Goal: Information Seeking & Learning: Learn about a topic

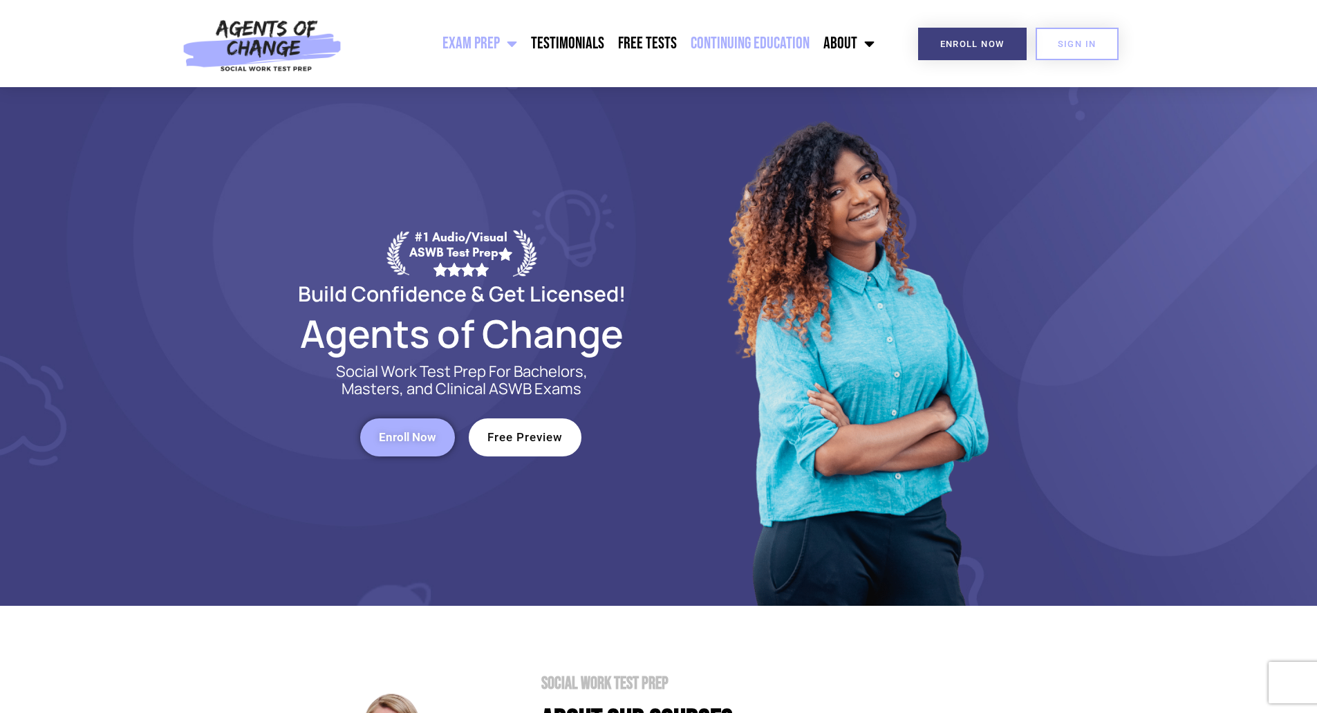
click at [793, 47] on link "Continuing Education" at bounding box center [749, 43] width 133 height 35
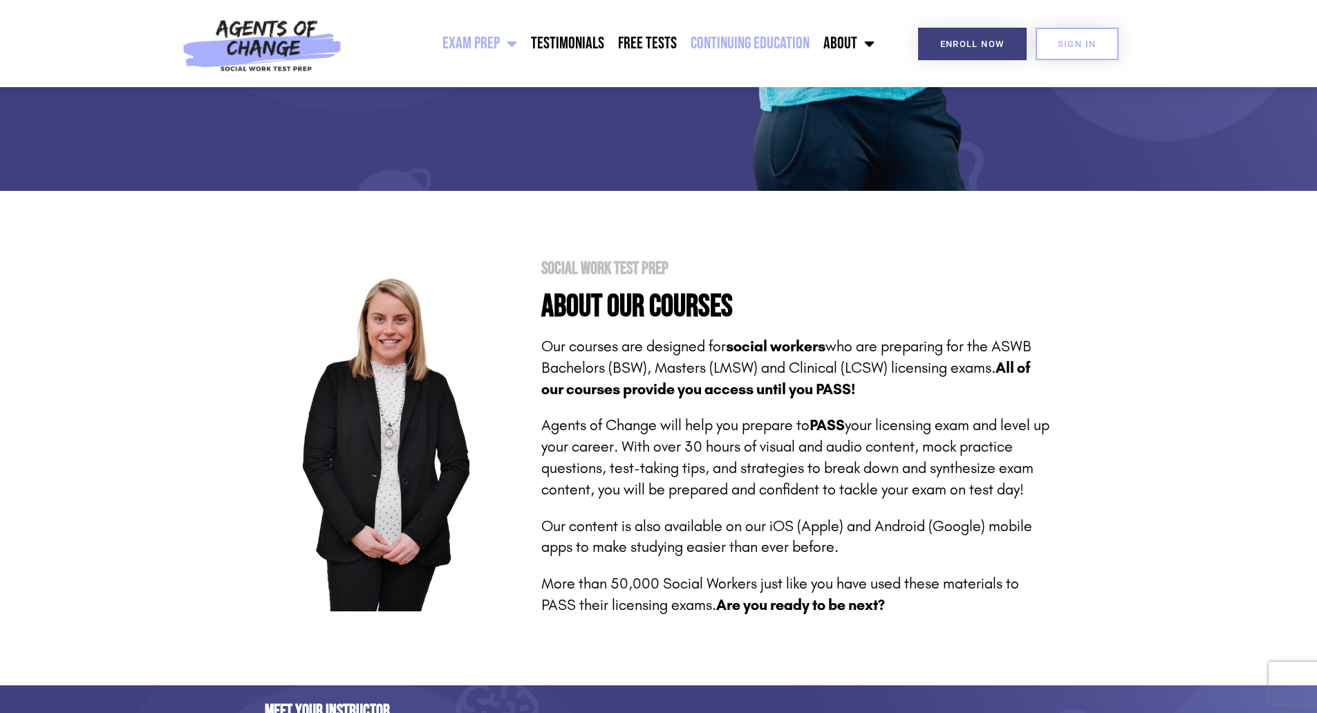
click at [705, 46] on link "Continuing Education" at bounding box center [749, 43] width 133 height 35
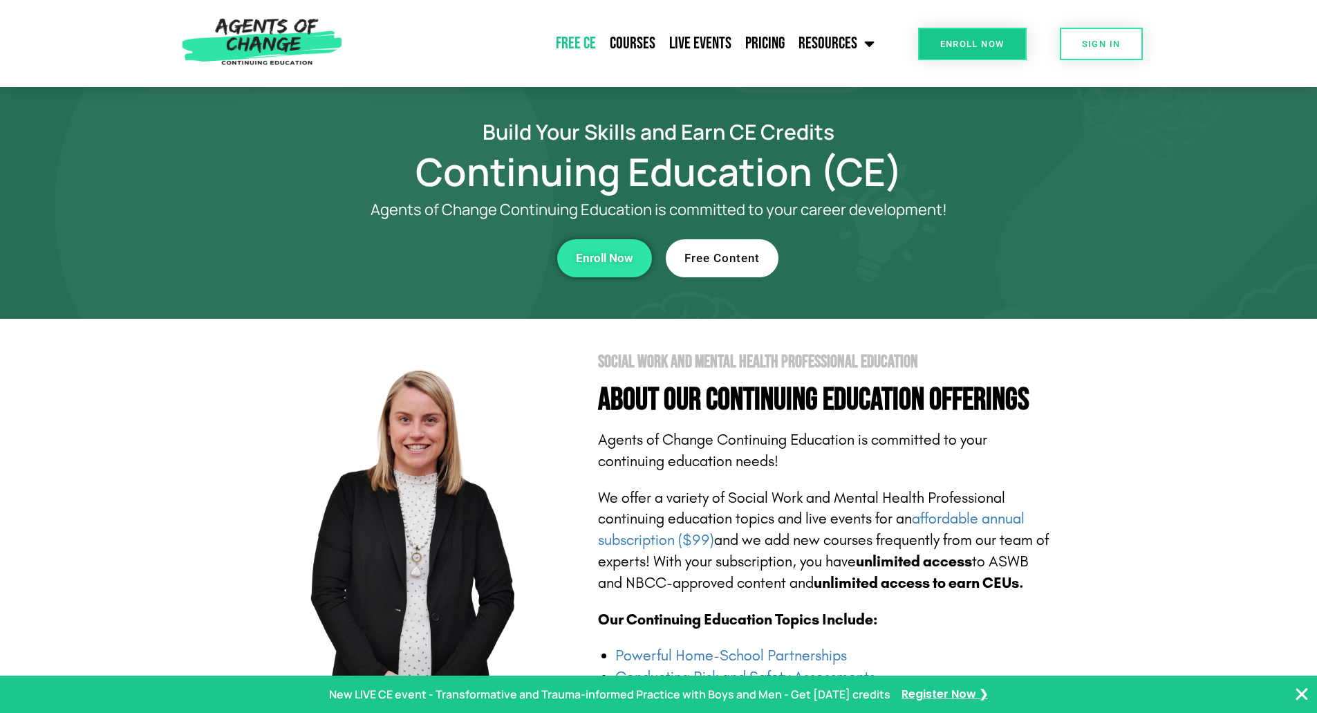
click at [575, 44] on link "Free CE" at bounding box center [576, 43] width 54 height 35
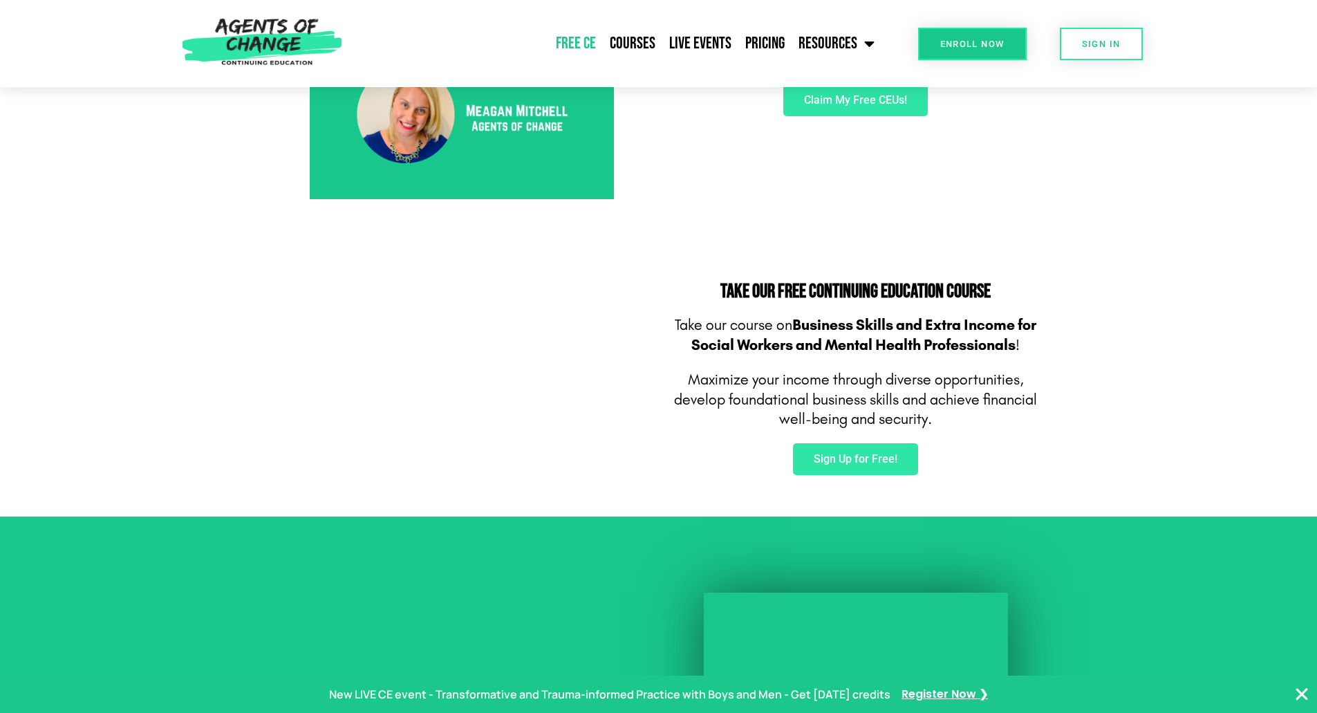
scroll to position [415, 0]
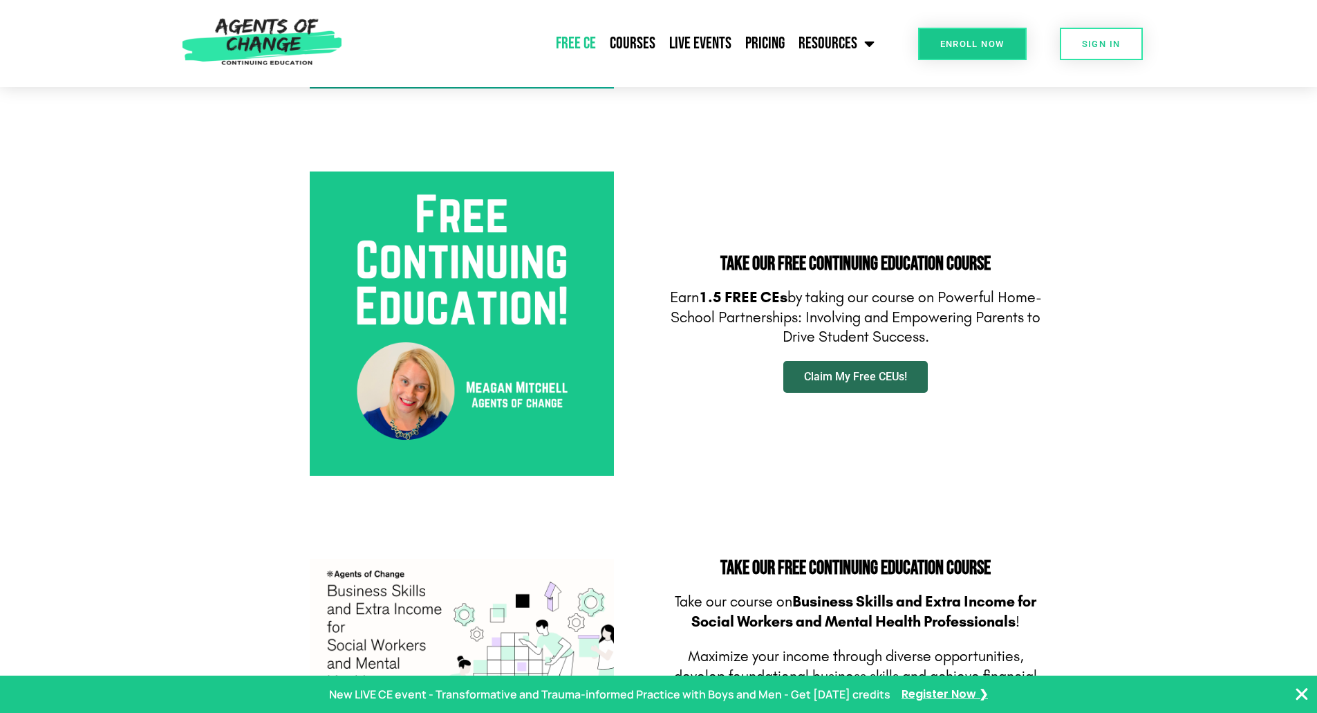
click at [862, 377] on span "Claim My Free CEUs!" at bounding box center [855, 376] width 103 height 11
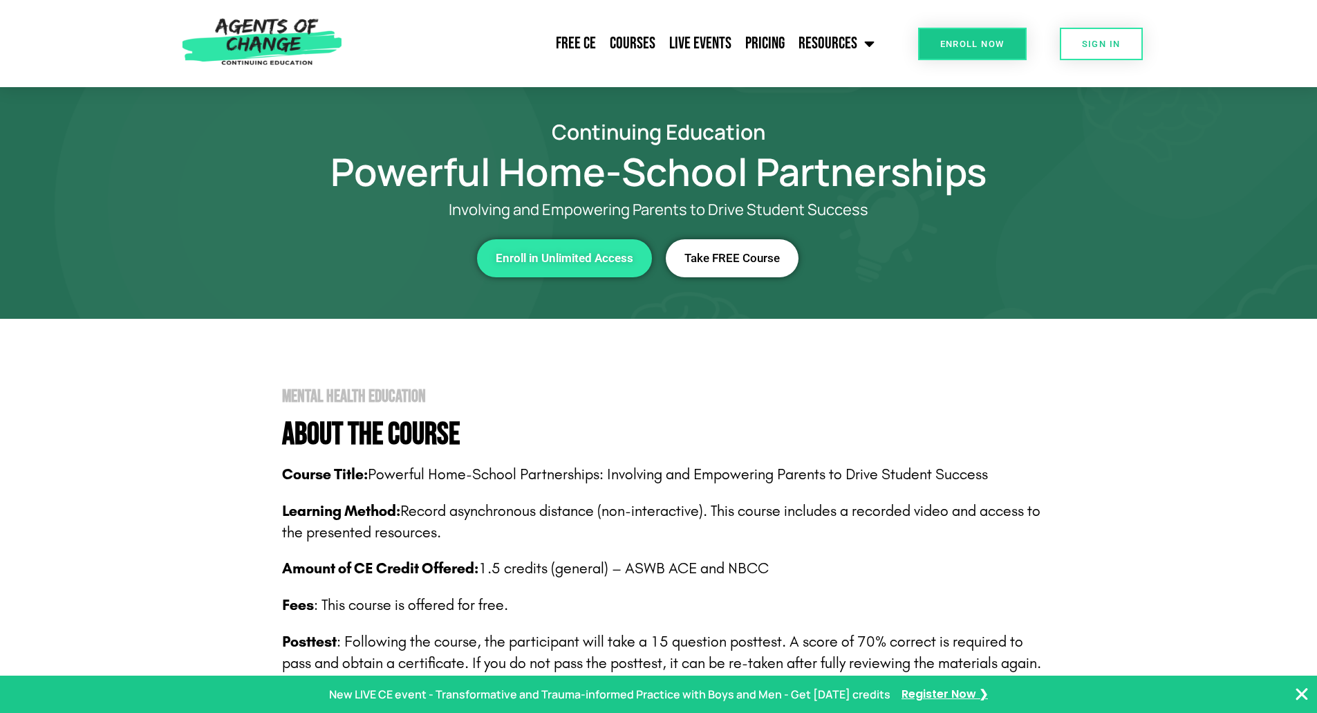
click at [576, 255] on span "Enroll in Unlimited Access" at bounding box center [565, 258] width 138 height 12
click at [950, 39] on span "Enroll Now" at bounding box center [972, 43] width 64 height 9
click at [636, 46] on link "Courses" at bounding box center [632, 43] width 59 height 35
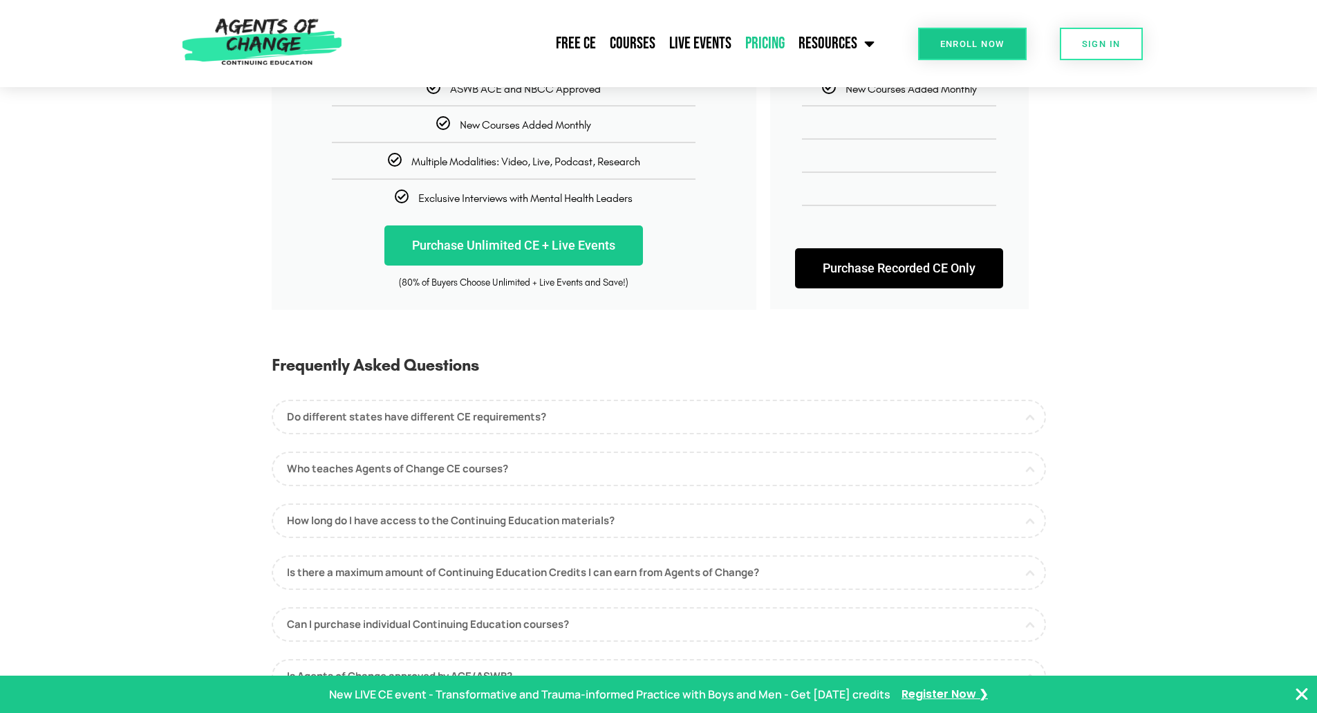
scroll to position [69, 0]
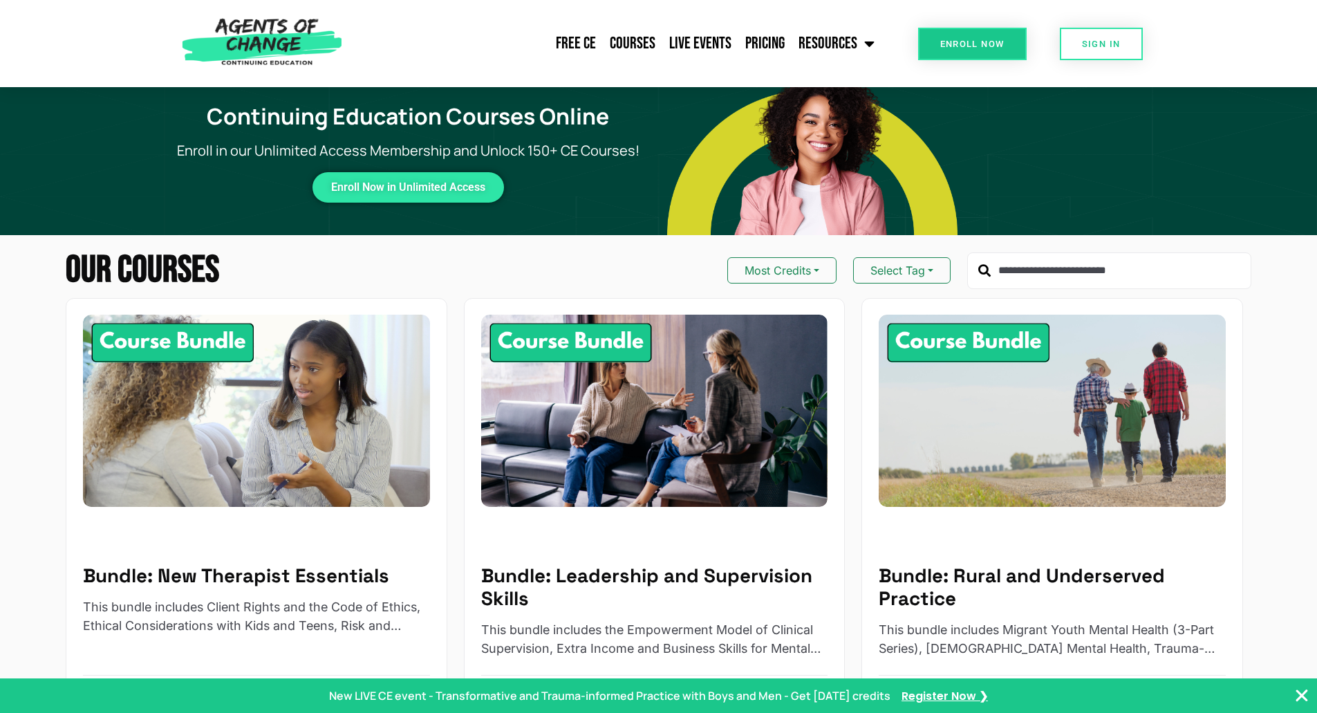
click at [1144, 270] on input "text" at bounding box center [1109, 270] width 284 height 37
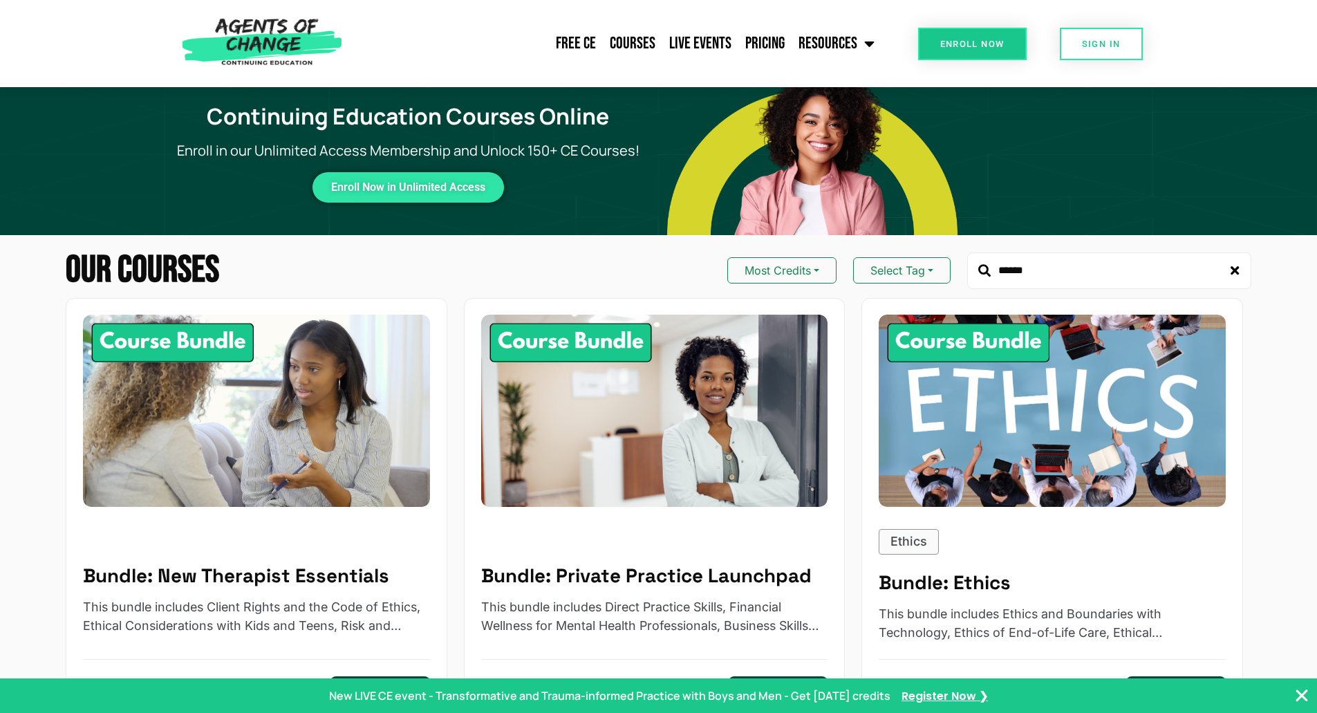
type input "******"
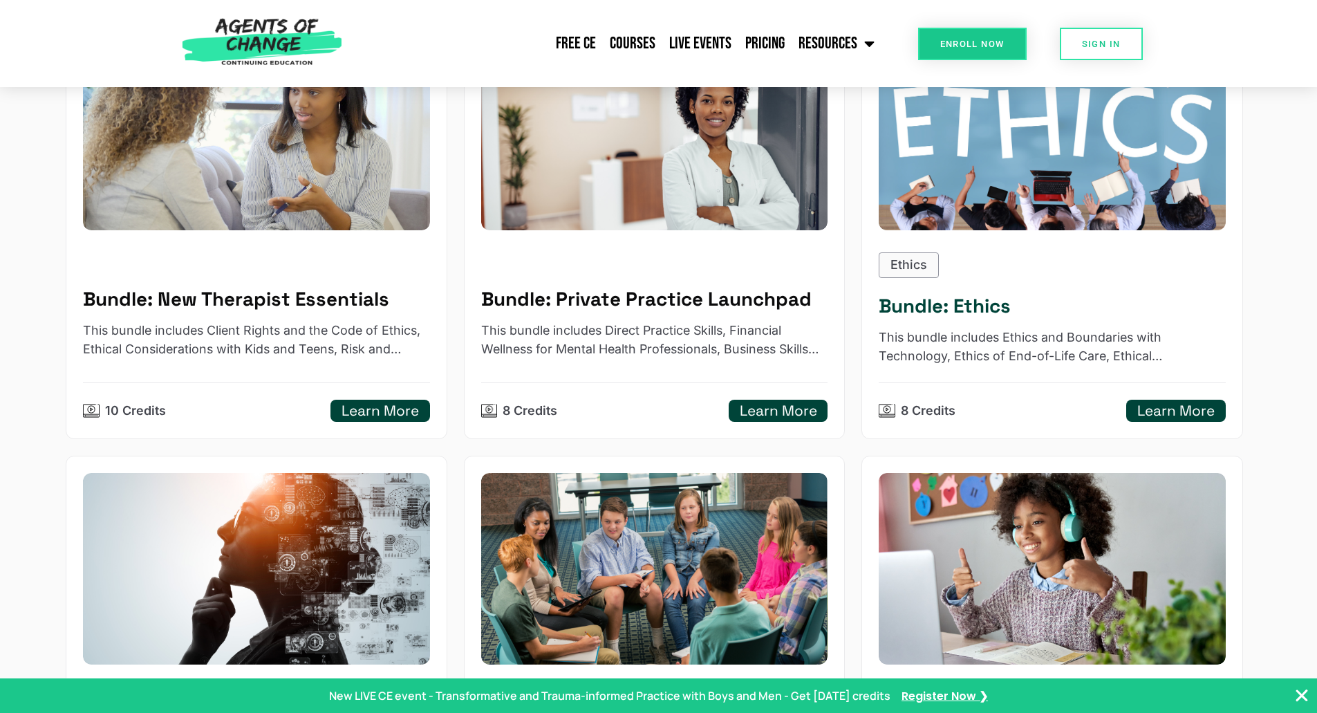
scroll to position [553, 0]
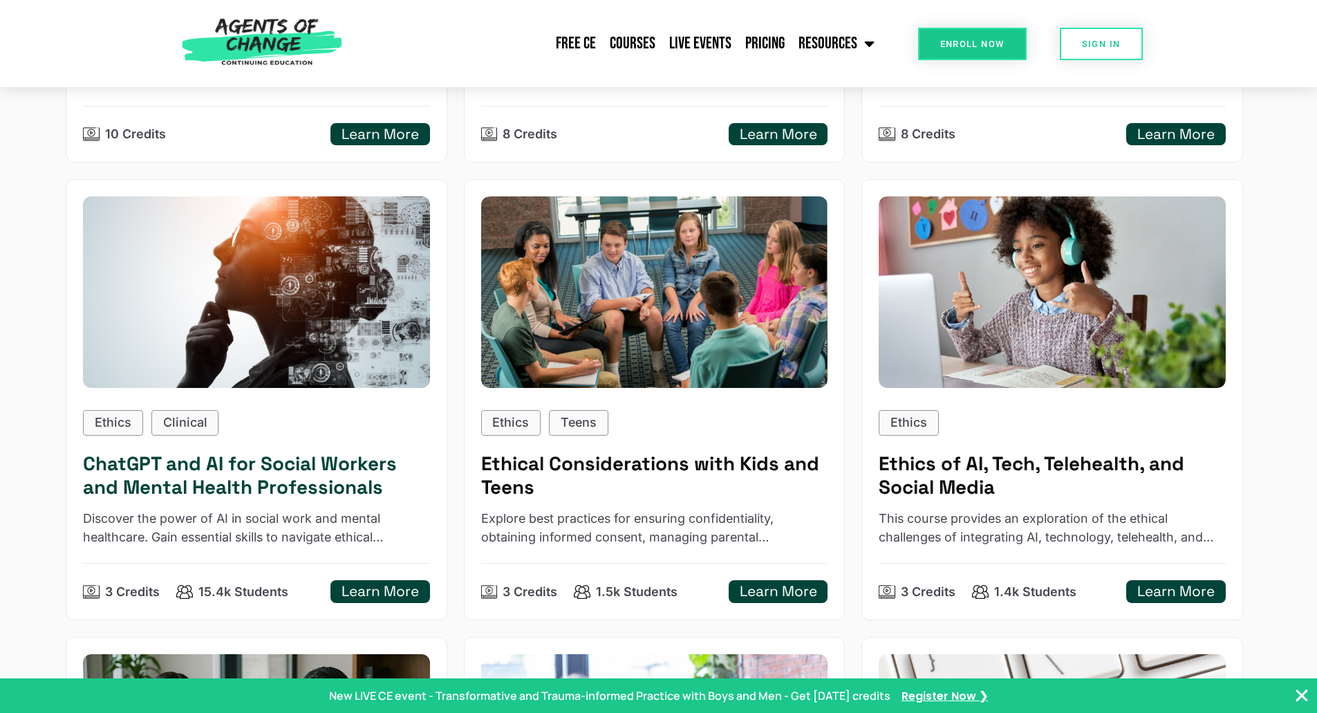
click at [361, 595] on h5 "Learn More" at bounding box center [379, 591] width 77 height 17
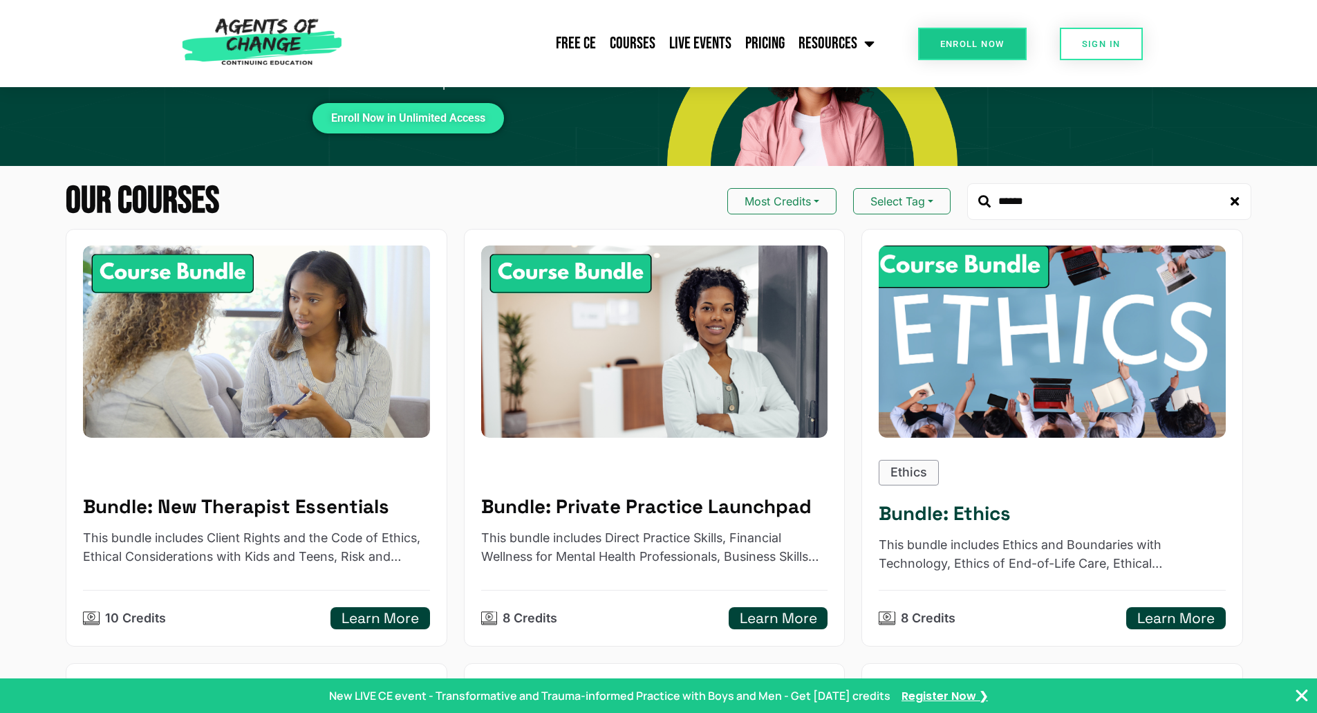
scroll to position [0, 0]
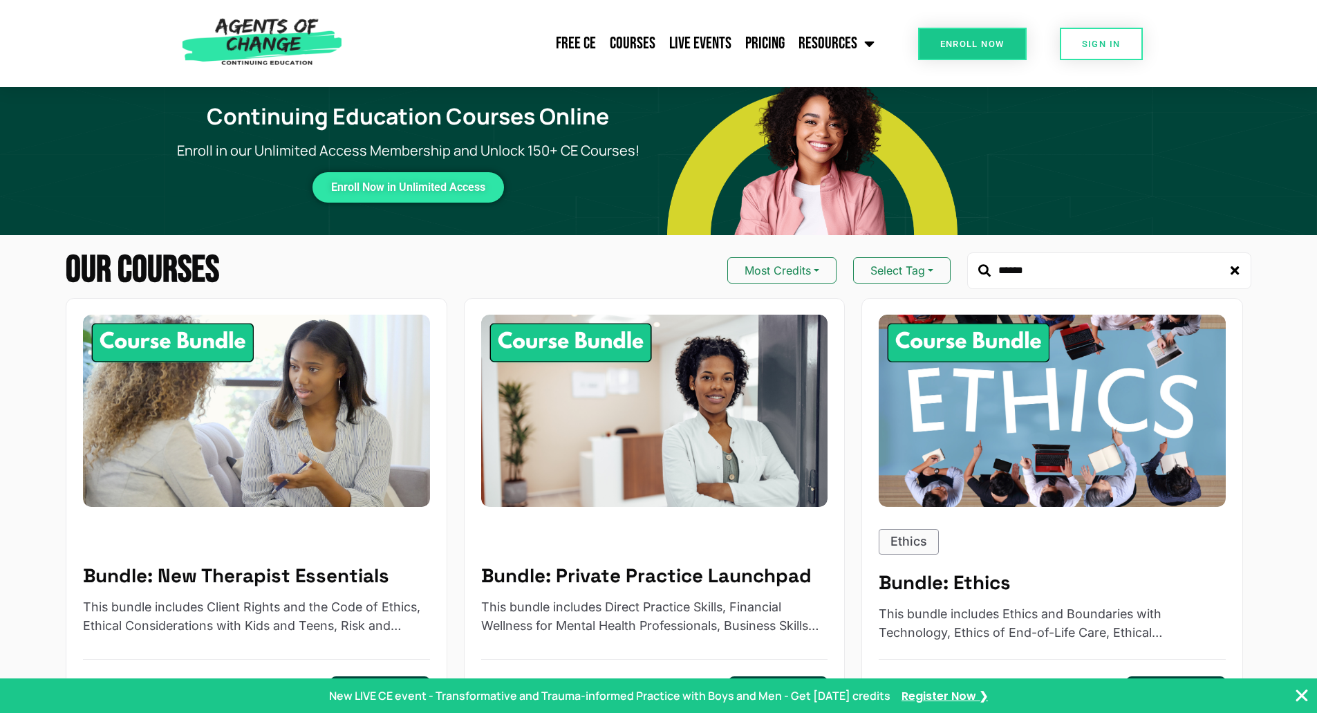
drag, startPoint x: 1026, startPoint y: 270, endPoint x: 979, endPoint y: 269, distance: 47.7
click at [979, 269] on div "******" at bounding box center [1109, 270] width 284 height 37
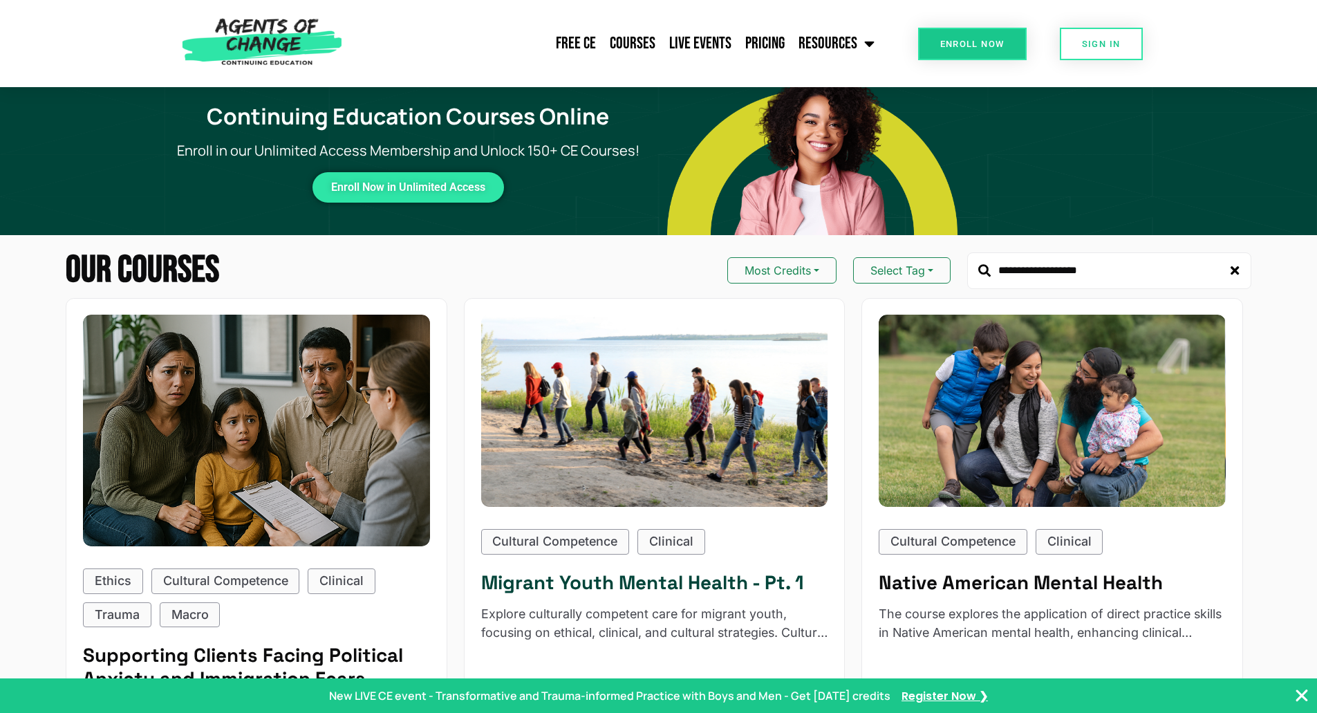
scroll to position [346, 0]
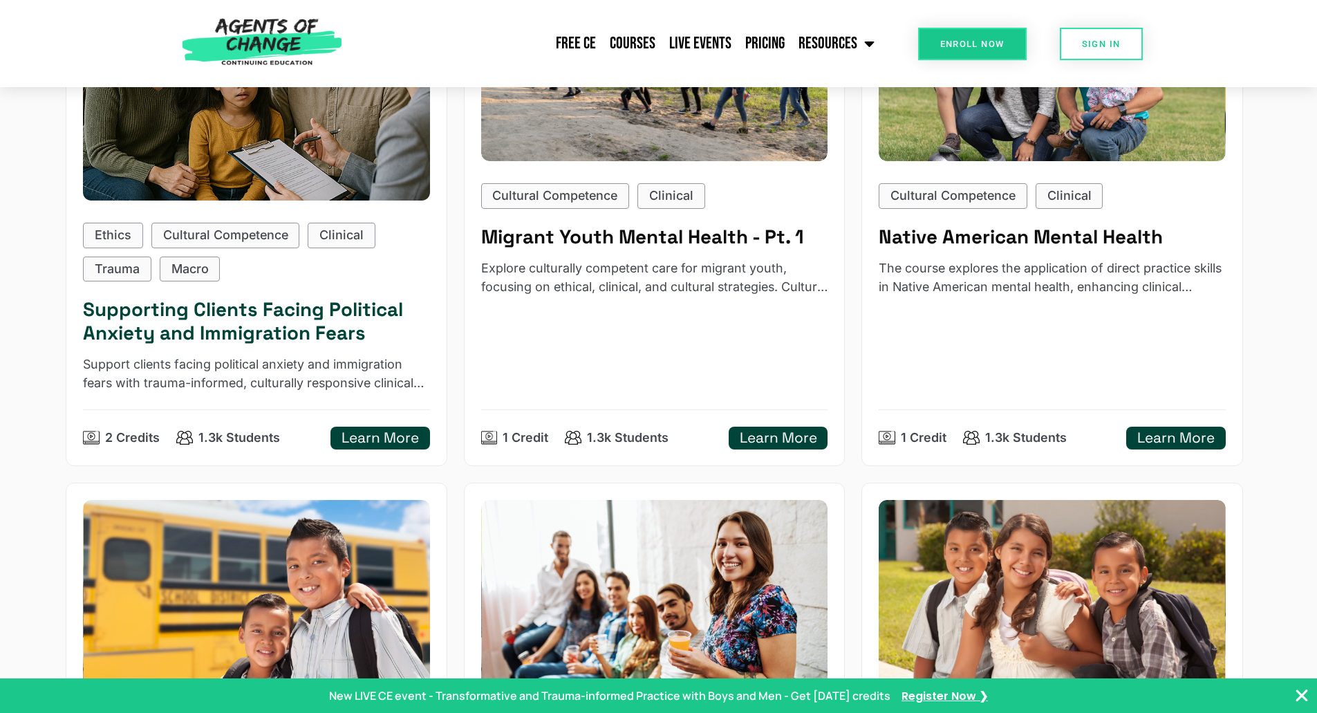
click at [397, 444] on h5 "Learn More" at bounding box center [379, 437] width 77 height 17
click at [321, 315] on h5 "Supporting Clients Facing Political Anxiety and Immigration Fears" at bounding box center [256, 321] width 347 height 46
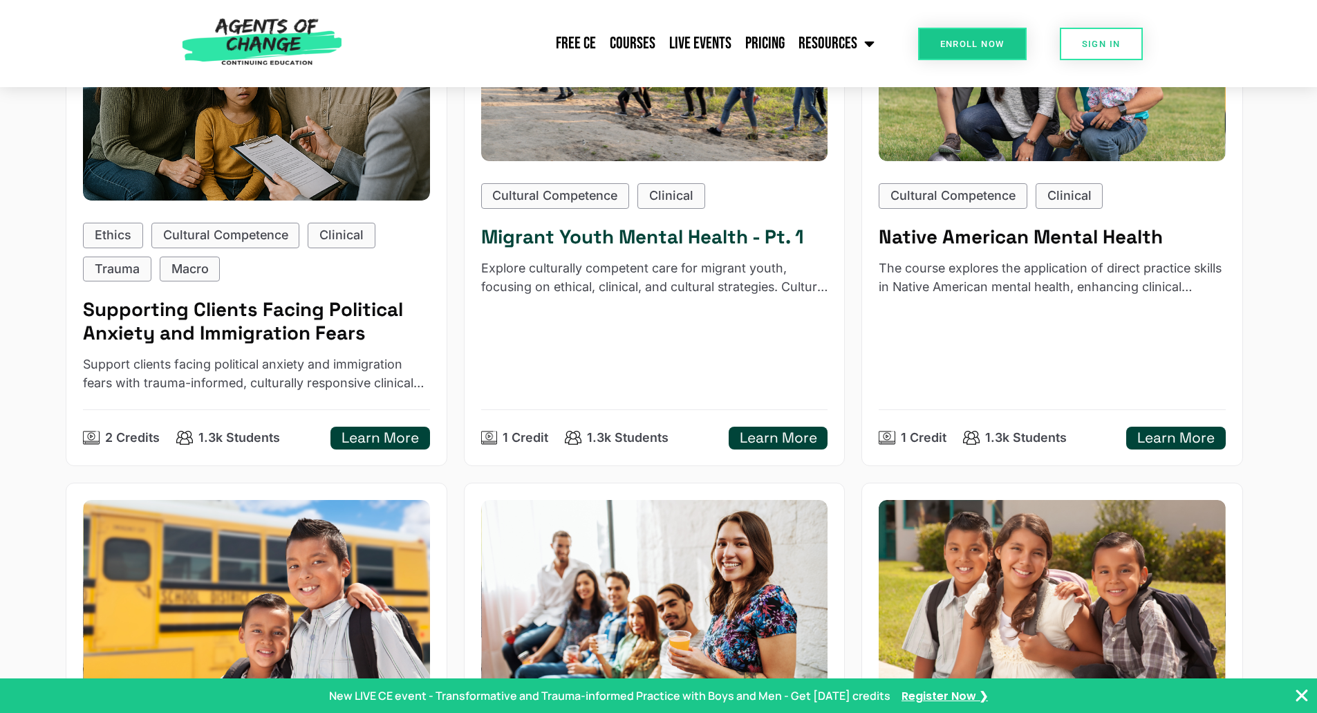
scroll to position [276, 0]
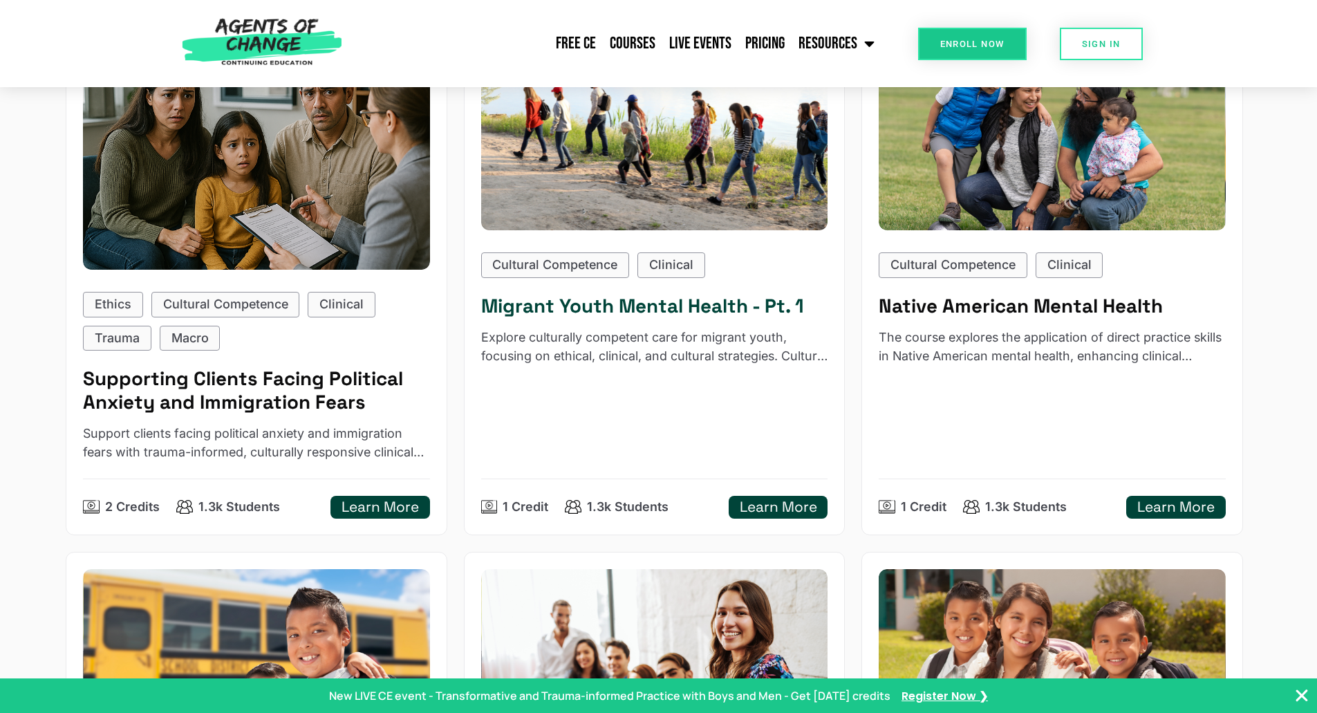
click at [736, 323] on div "Cultural Competence Clinical Migrant Youth Mental Health - Pt. 1 Explore cultur…" at bounding box center [654, 385] width 347 height 266
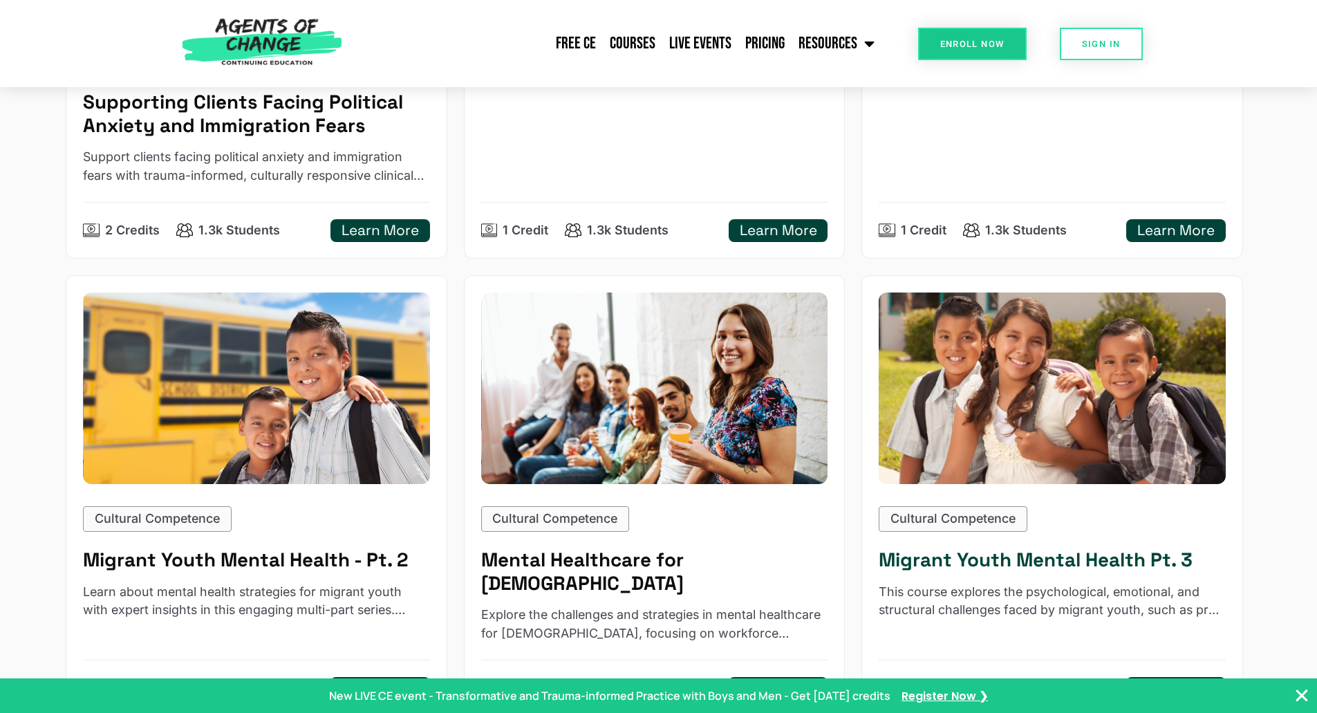
scroll to position [622, 0]
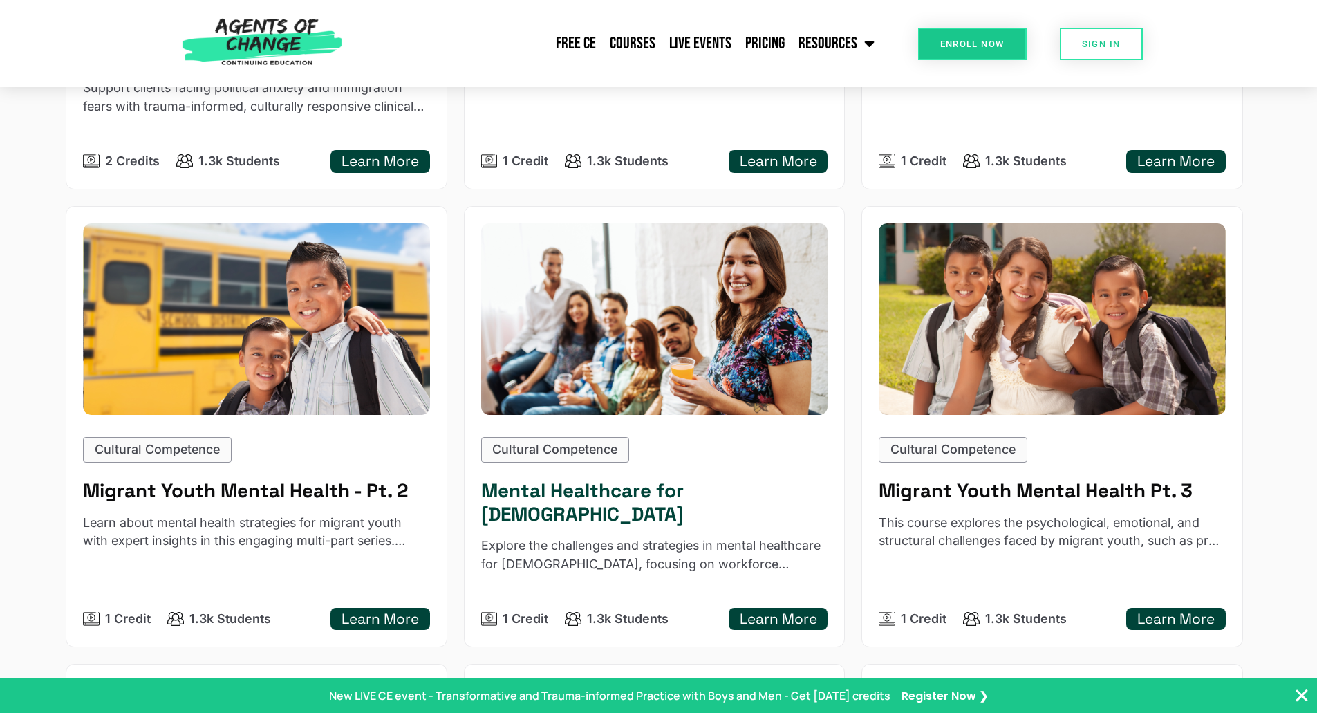
click at [709, 513] on div "Cultural Competence Mental Healthcare for Latinos Explore the challenges and st…" at bounding box center [654, 533] width 347 height 193
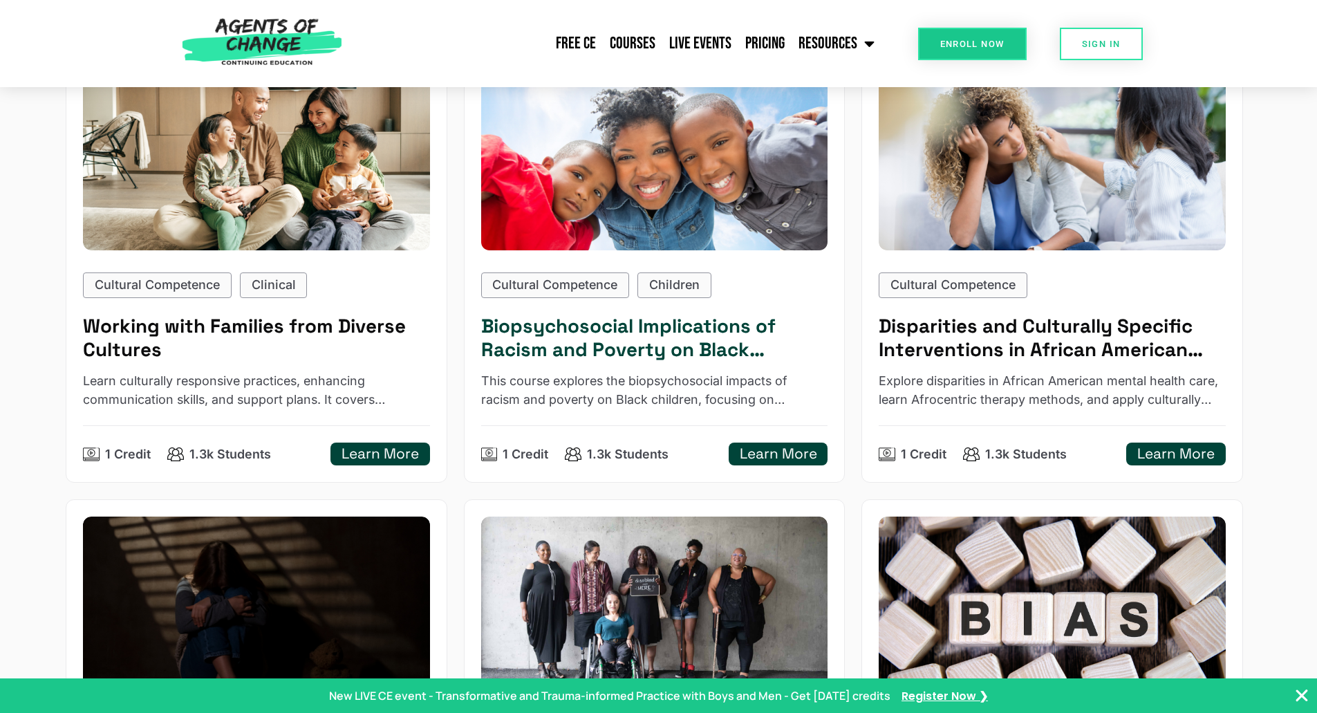
scroll to position [1520, 0]
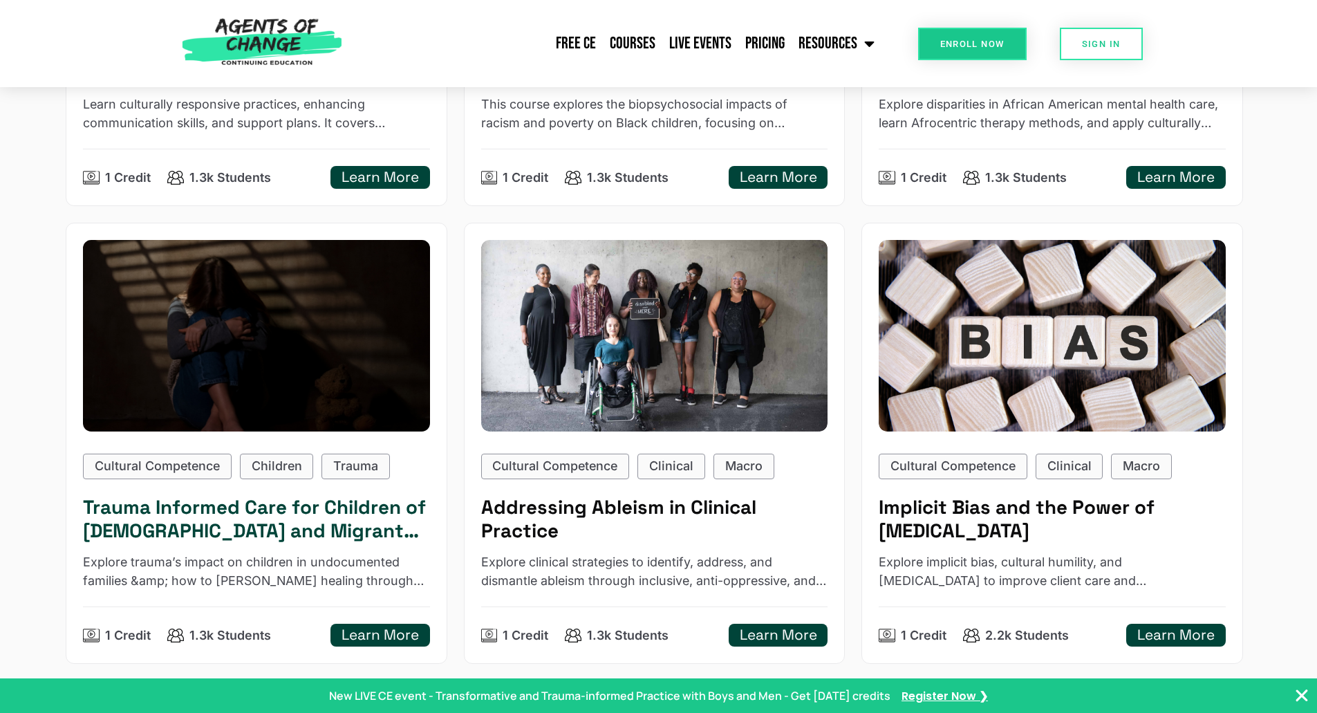
click at [313, 496] on h5 "Trauma Informed Care for Children of Undocumented Parents and Migrant Youth" at bounding box center [256, 519] width 347 height 46
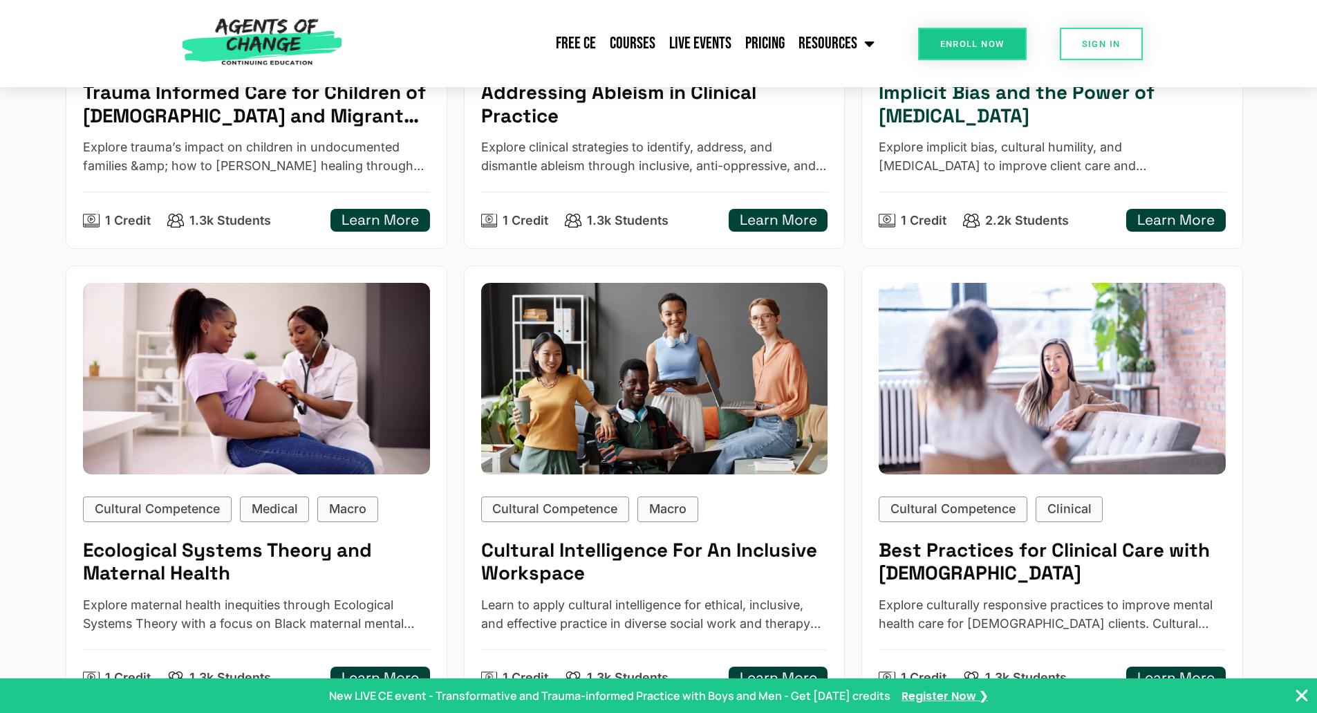
scroll to position [1728, 0]
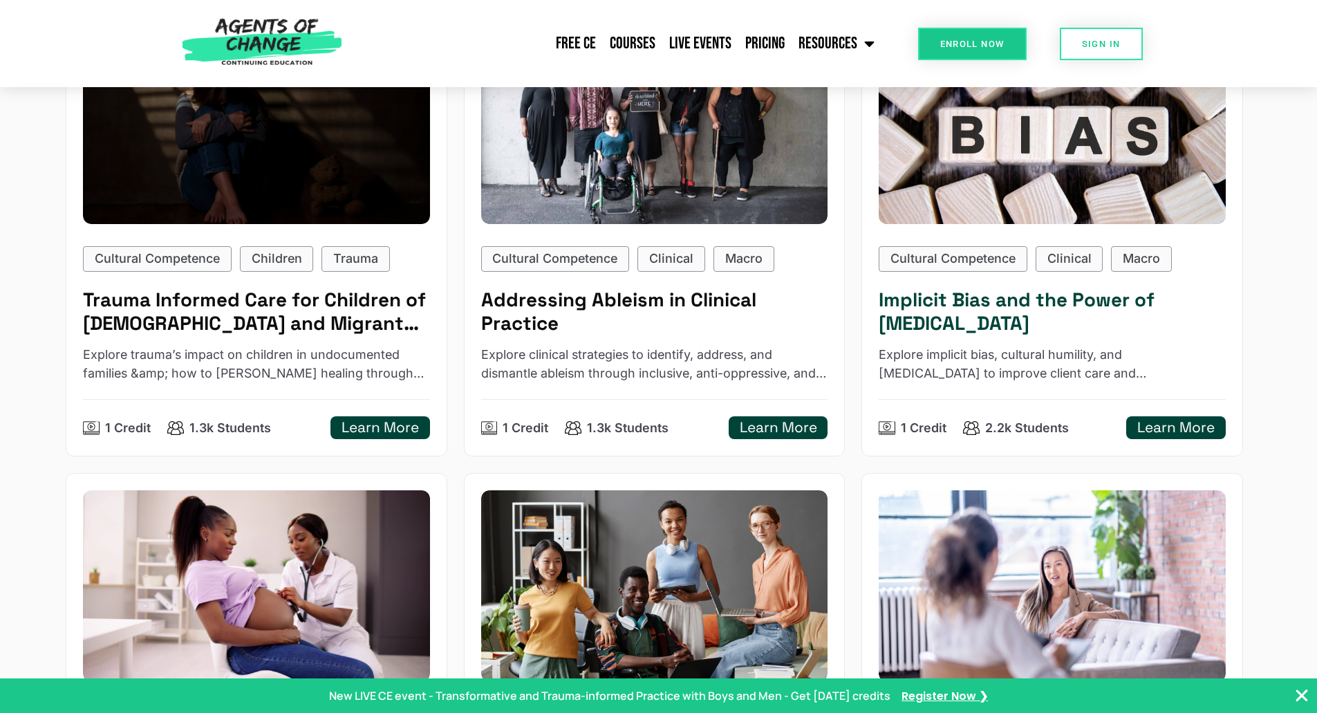
click at [928, 288] on h5 "Implicit Bias and the Power of Peer Support" at bounding box center [1051, 311] width 347 height 46
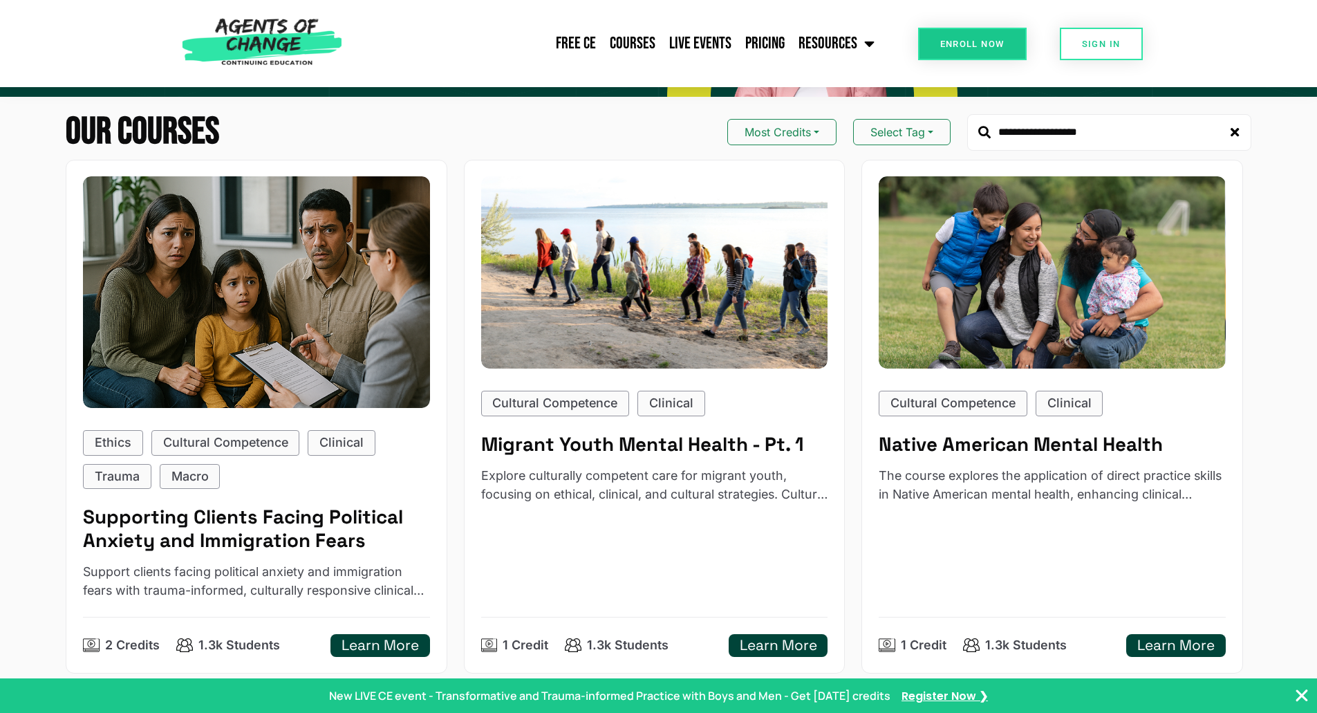
scroll to position [0, 0]
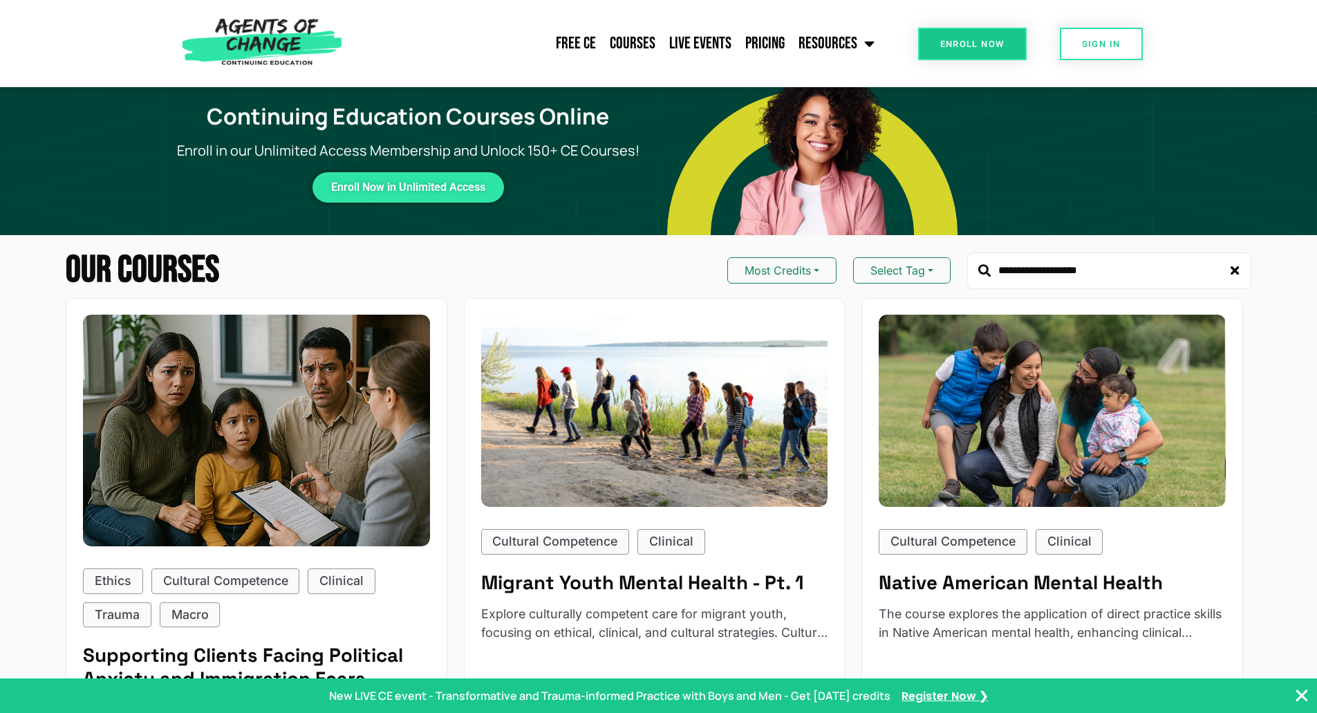
drag, startPoint x: 1099, startPoint y: 265, endPoint x: 975, endPoint y: 267, distance: 123.7
click at [975, 267] on div "**********" at bounding box center [1109, 270] width 284 height 37
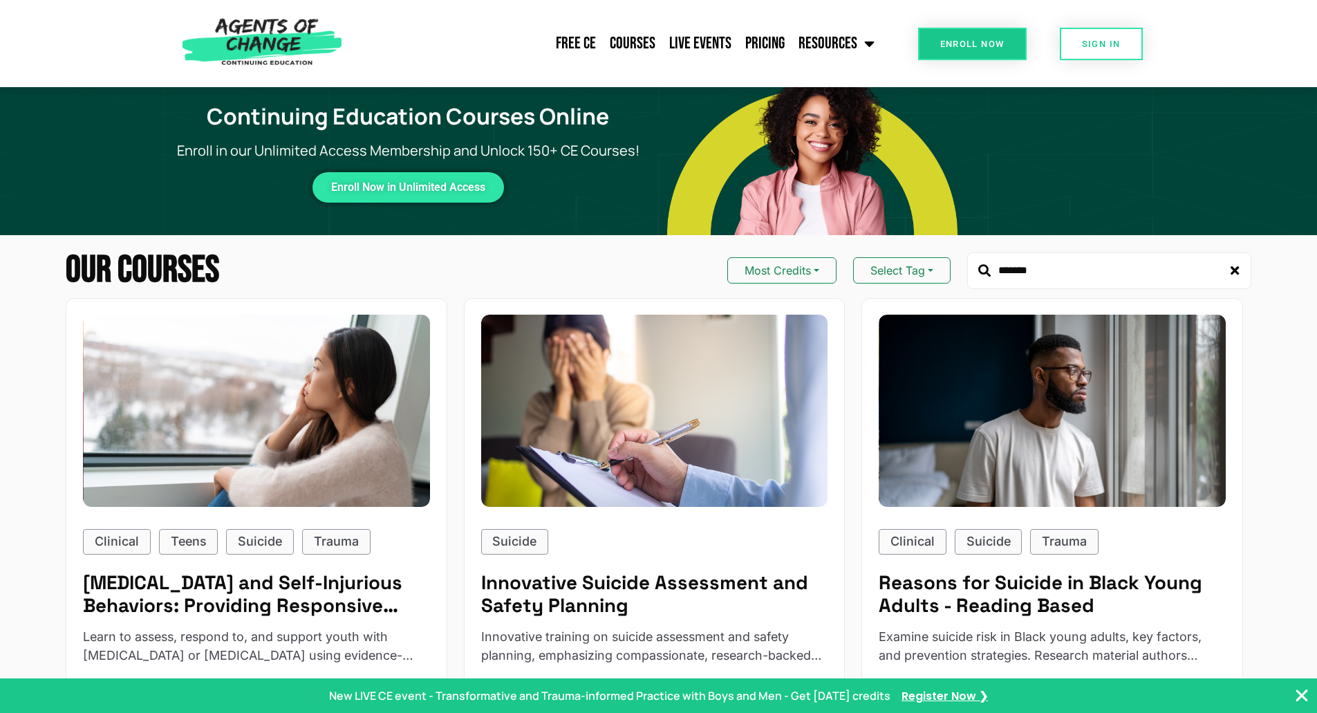
type input "*******"
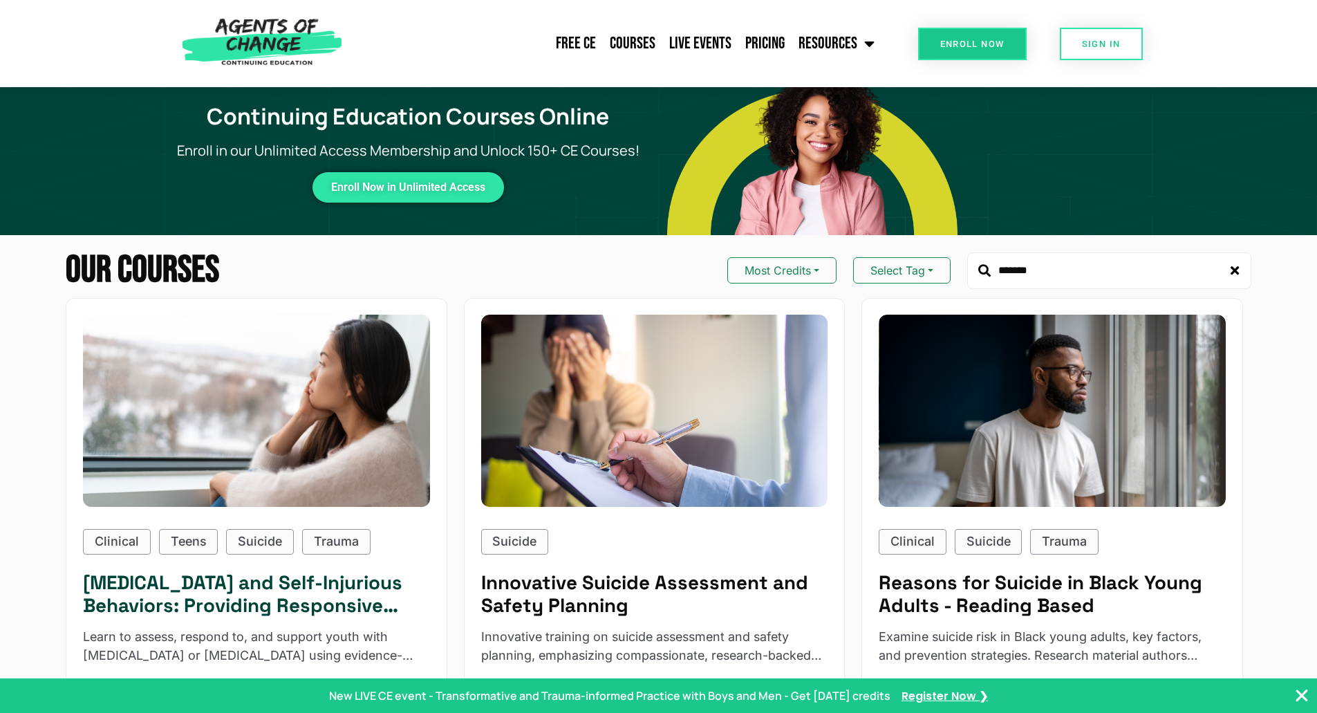
scroll to position [69, 0]
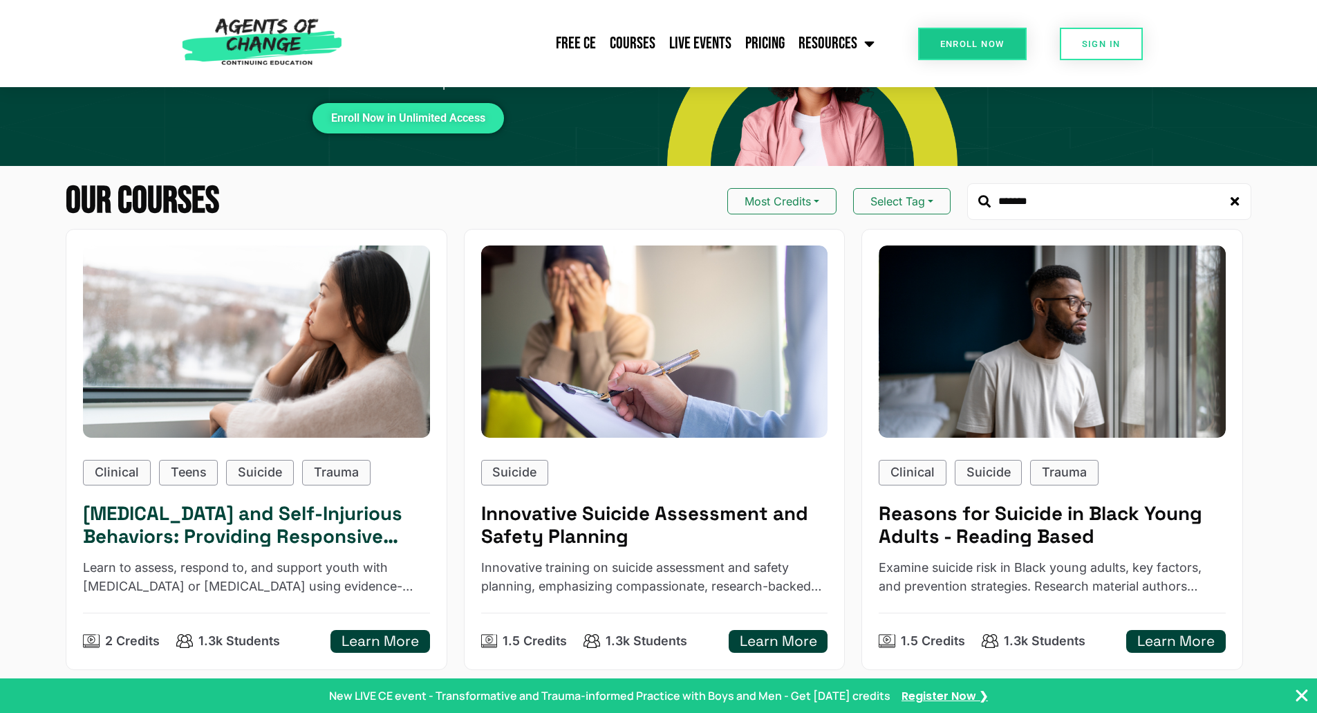
click at [313, 538] on h5 "Suicidal Ideation and Self-Injurious Behaviors: Providing Responsive Treatment" at bounding box center [256, 525] width 347 height 46
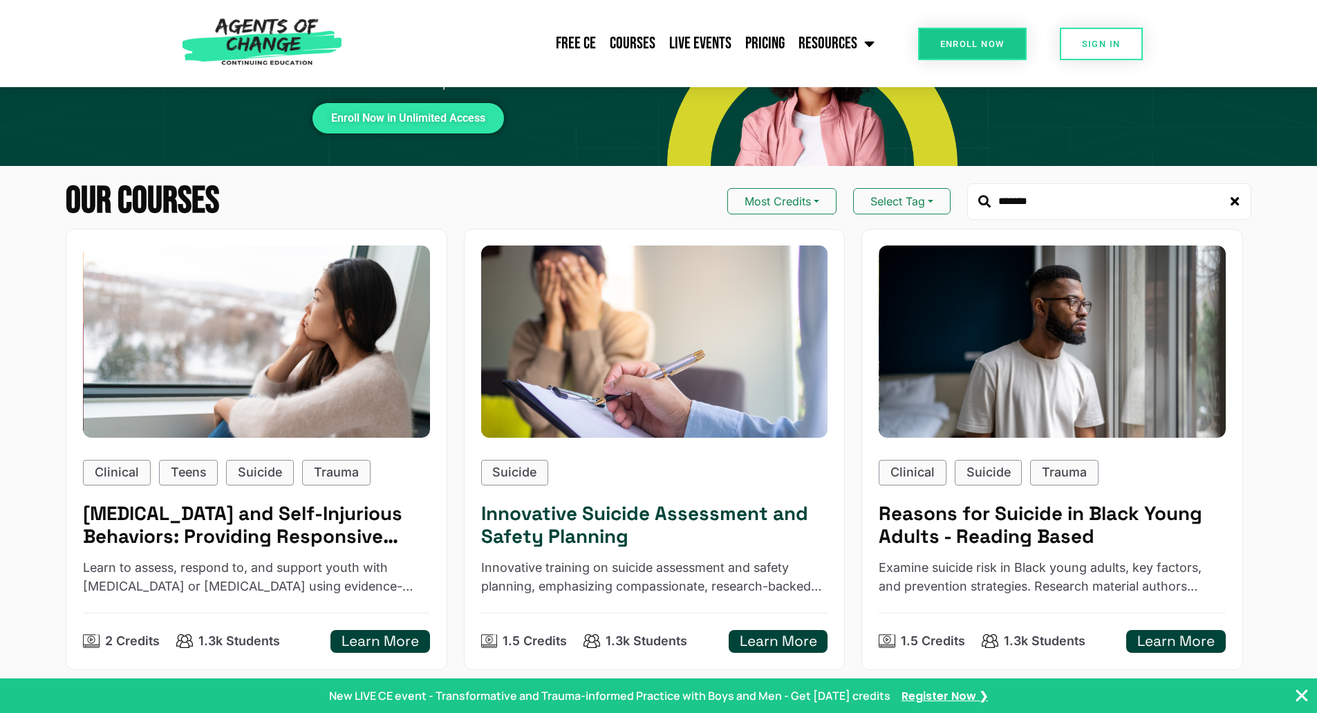
click at [592, 530] on h5 "Innovative Suicide Assessment and Safety Planning" at bounding box center [654, 525] width 347 height 46
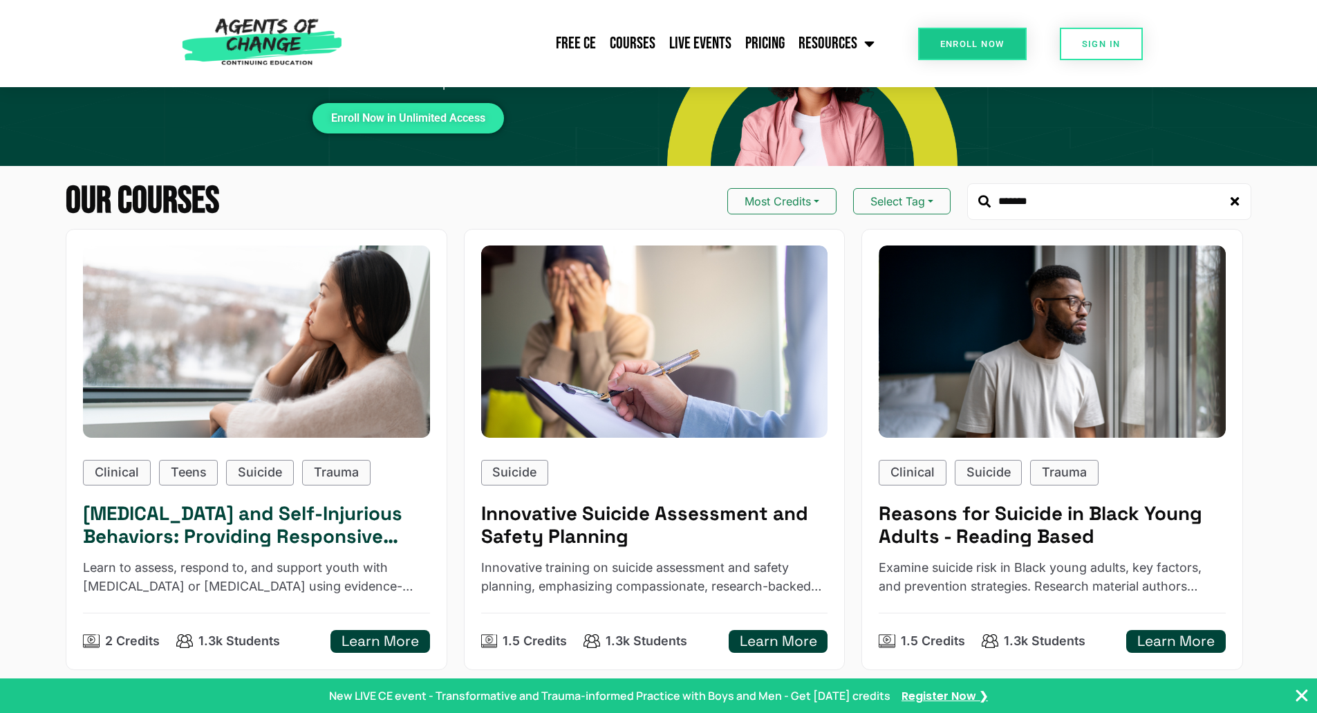
click at [238, 548] on div "Clinical Teens Suicide Trauma Suicidal Ideation and Self-Injurious Behaviors: P…" at bounding box center [256, 556] width 347 height 193
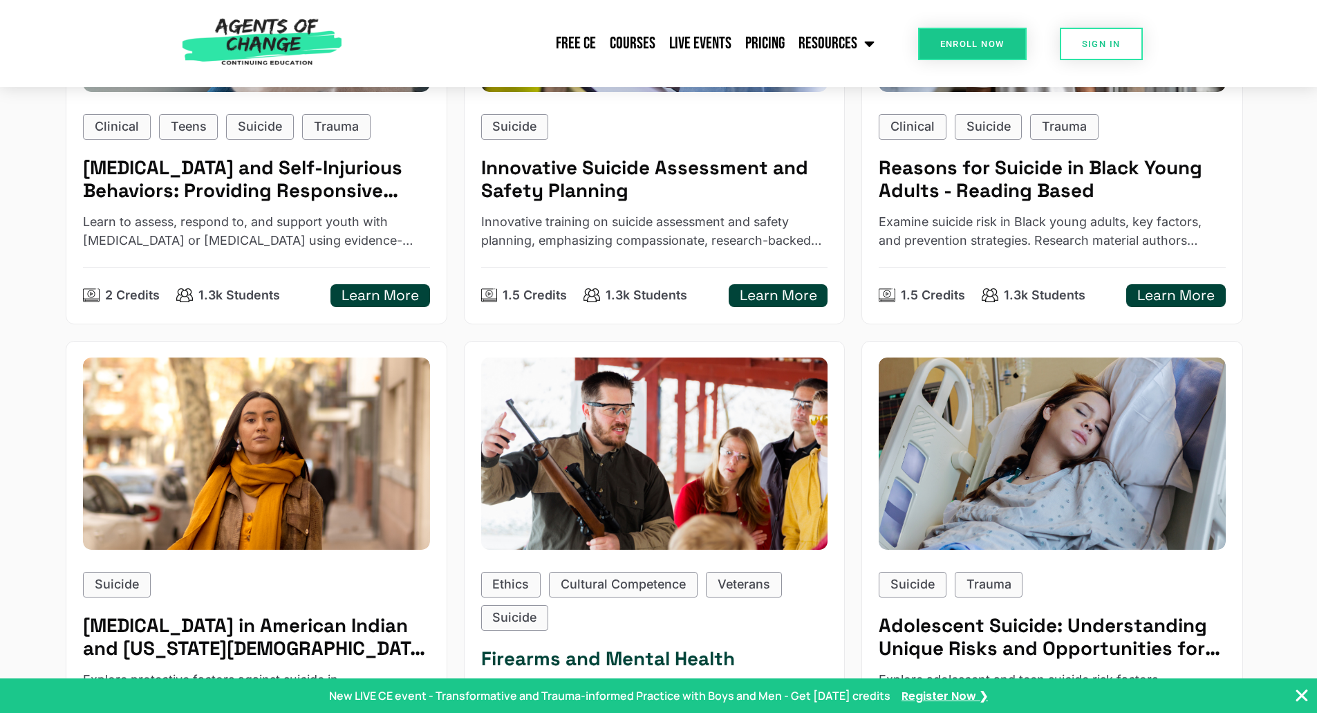
scroll to position [691, 0]
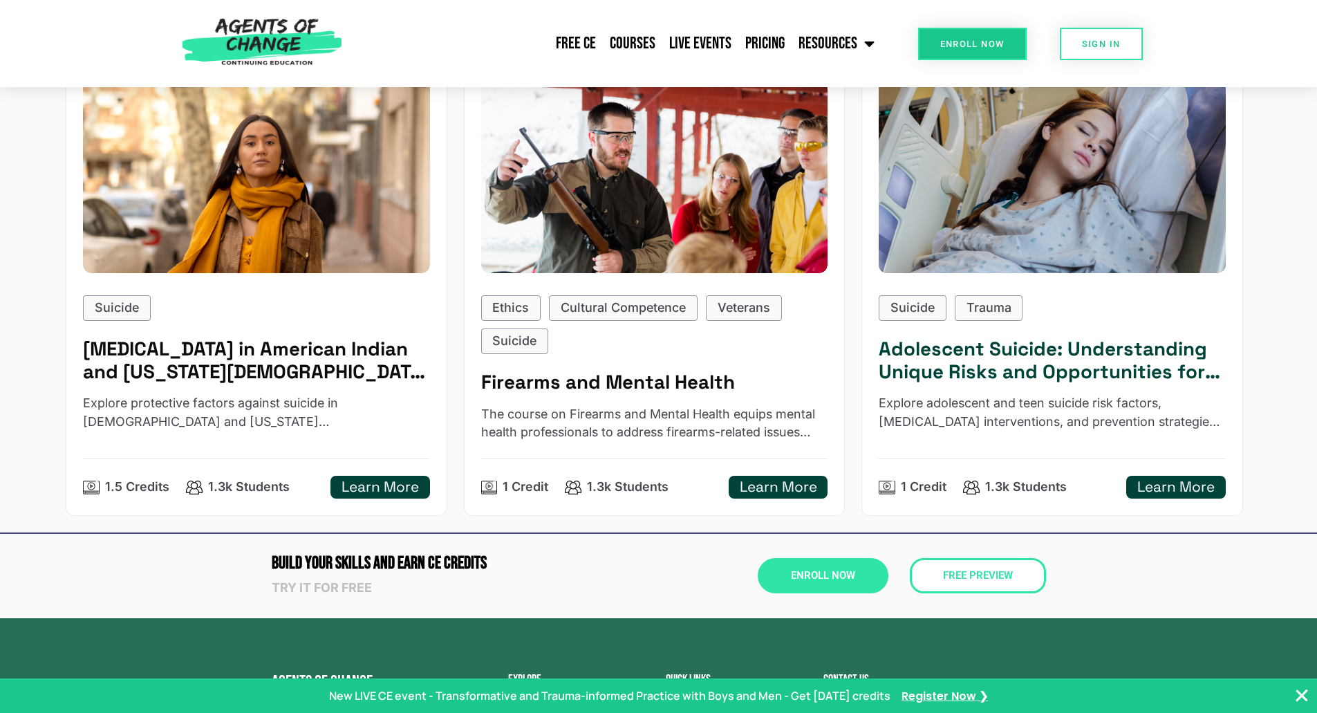
click at [976, 402] on p "Explore adolescent and teen suicide risk factors, trauma center interventions, …" at bounding box center [1051, 412] width 347 height 37
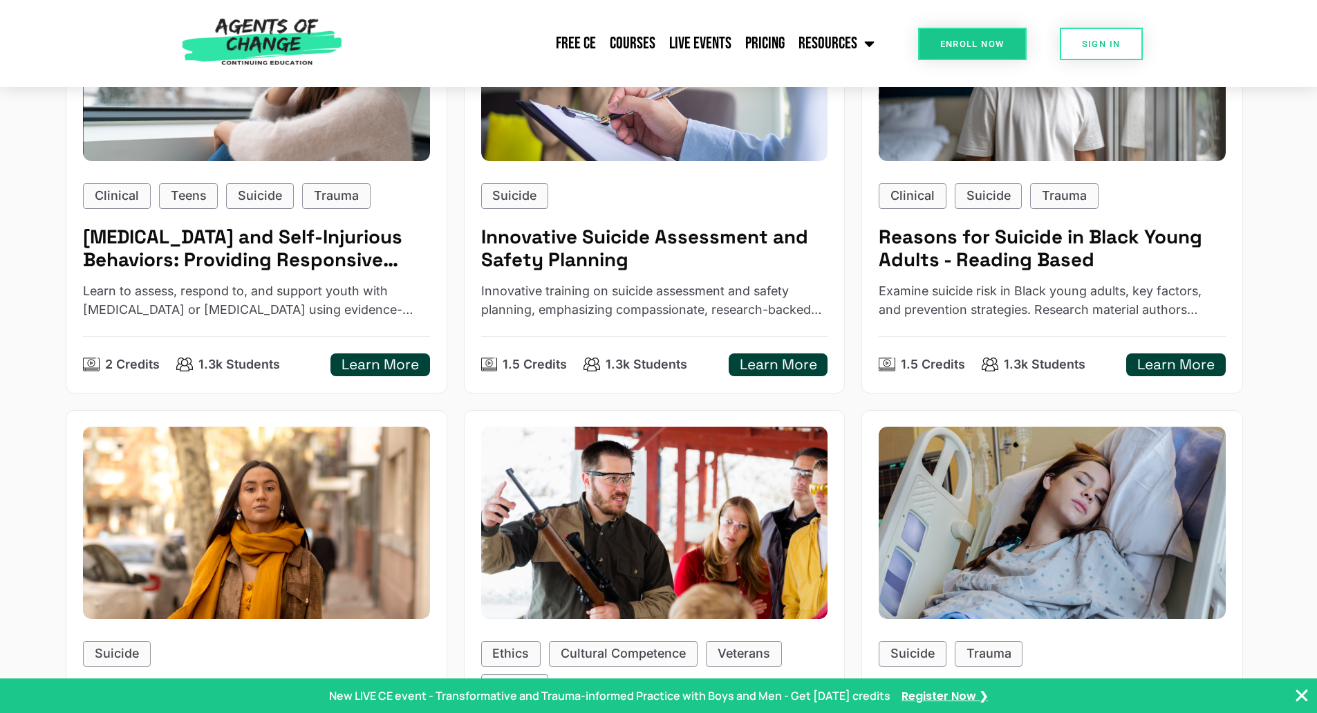
scroll to position [0, 0]
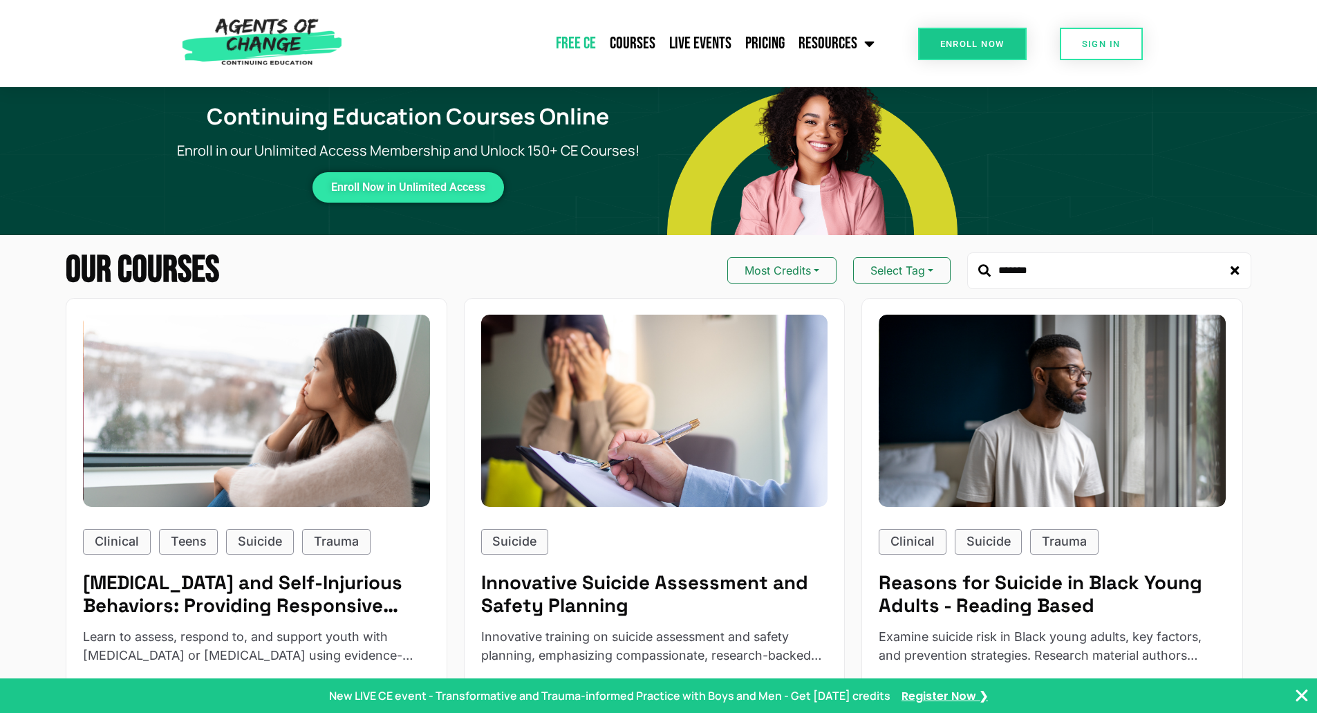
click at [571, 34] on link "Free CE" at bounding box center [576, 43] width 54 height 35
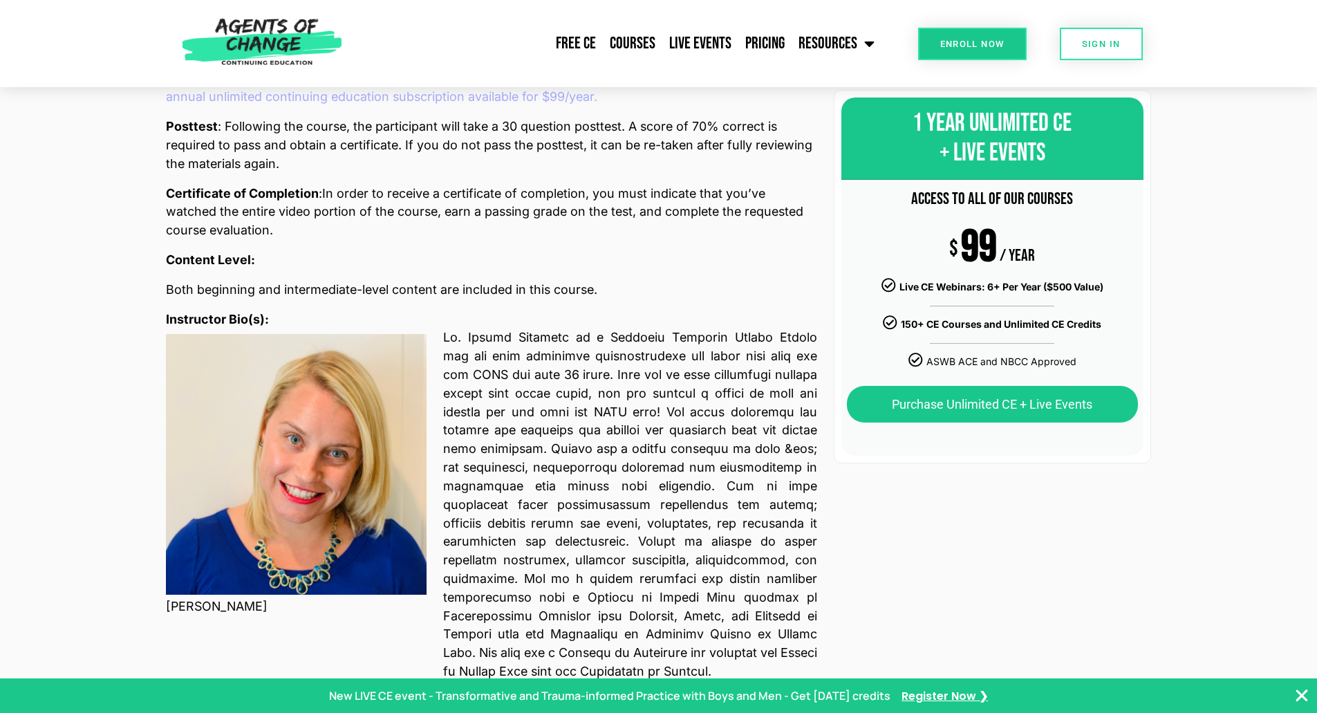
scroll to position [484, 0]
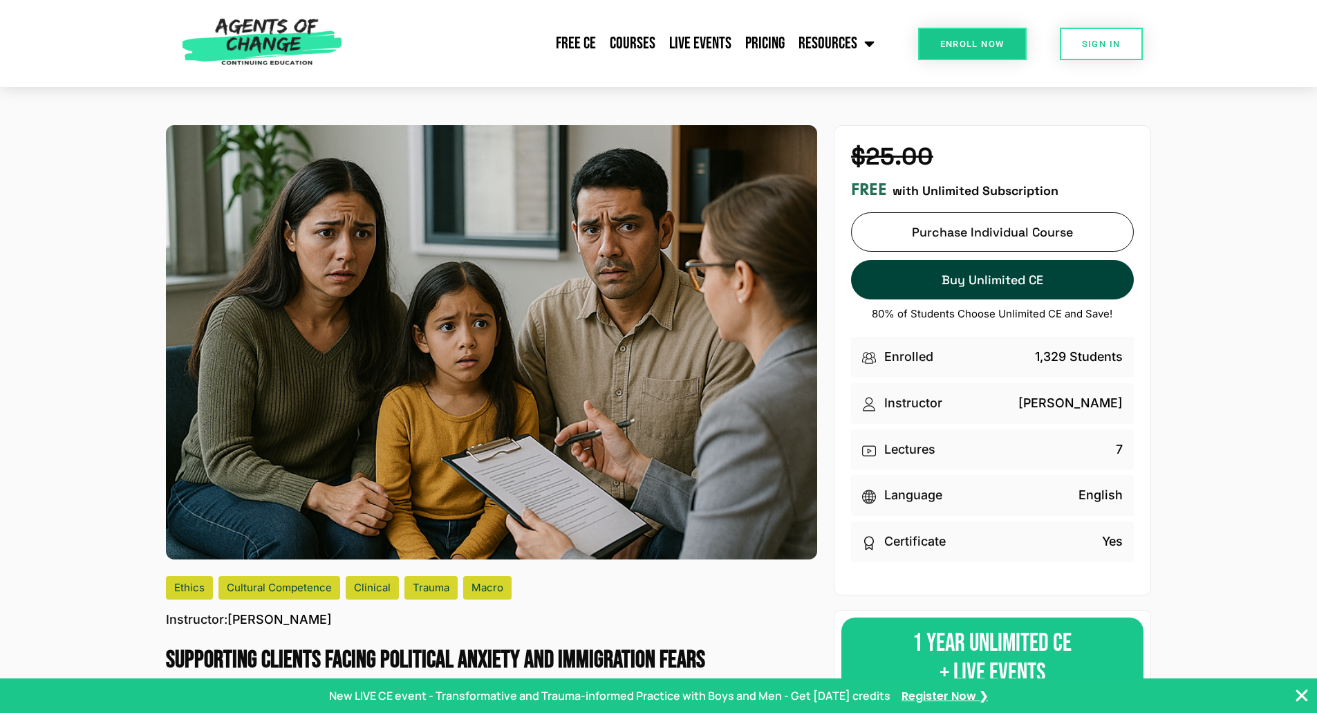
scroll to position [346, 0]
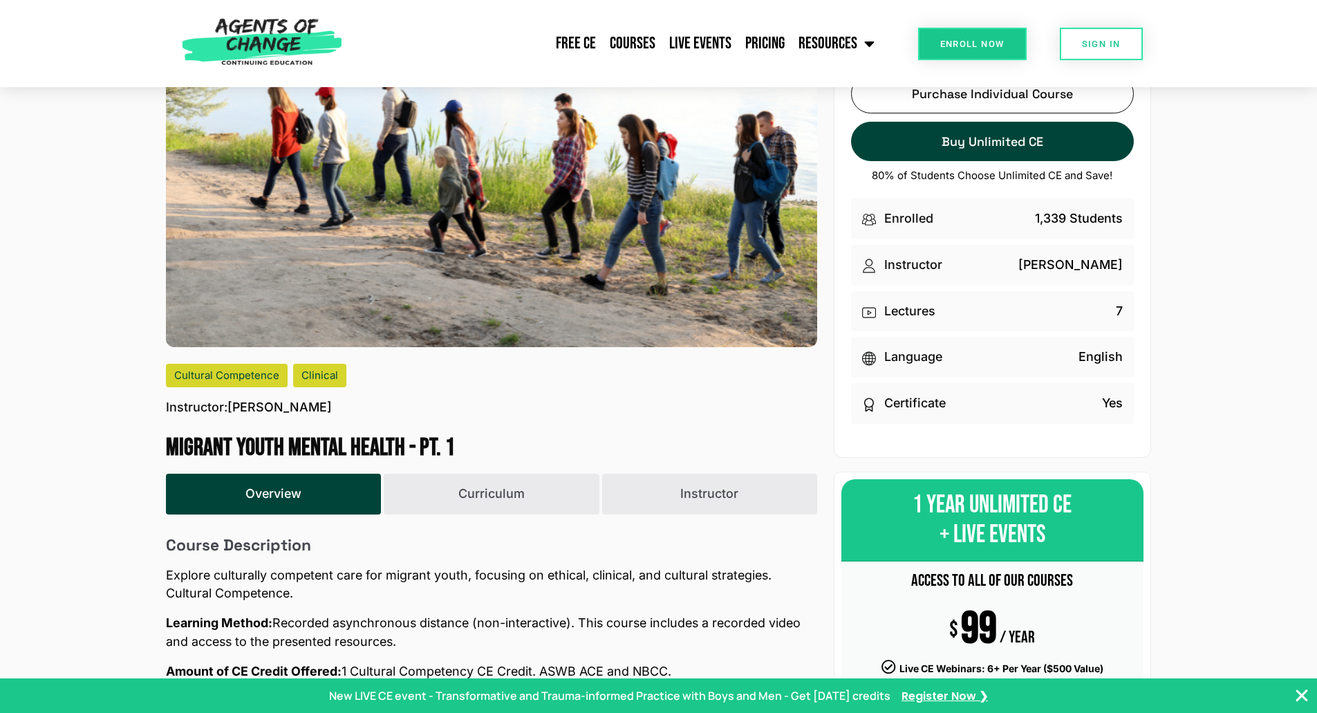
scroll to position [276, 0]
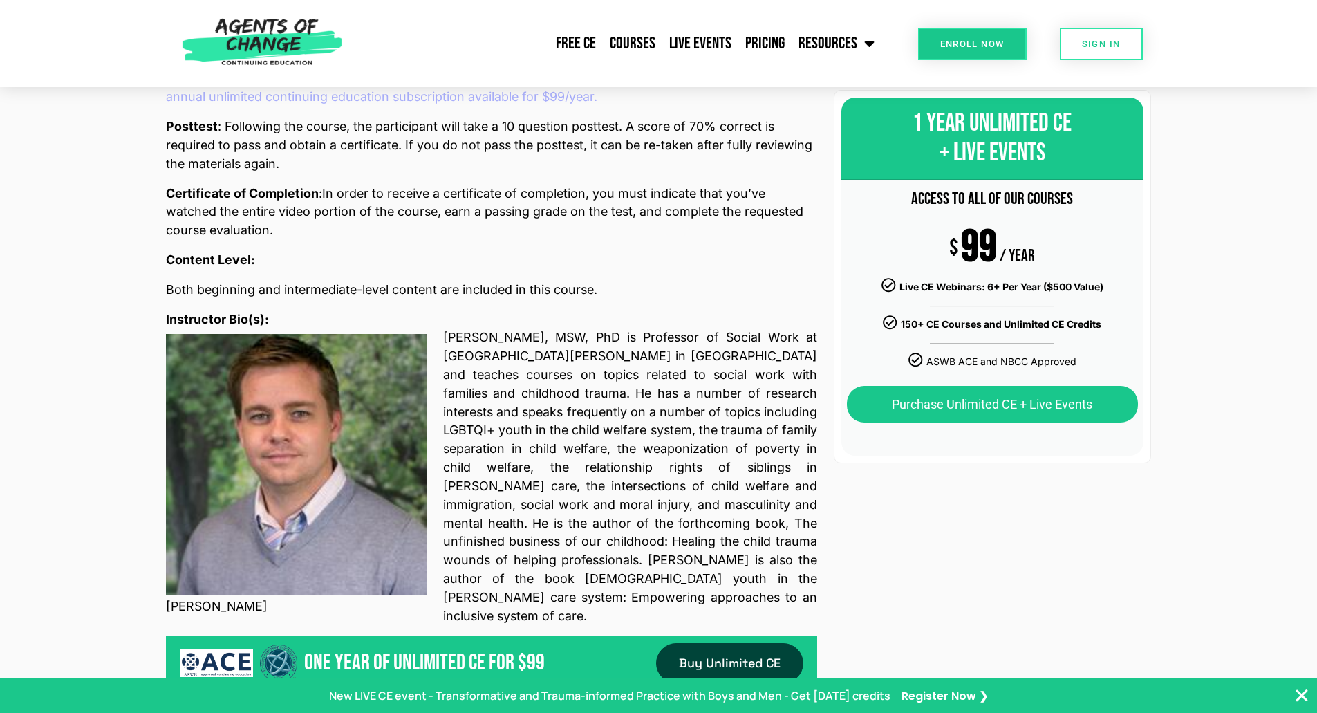
scroll to position [484, 0]
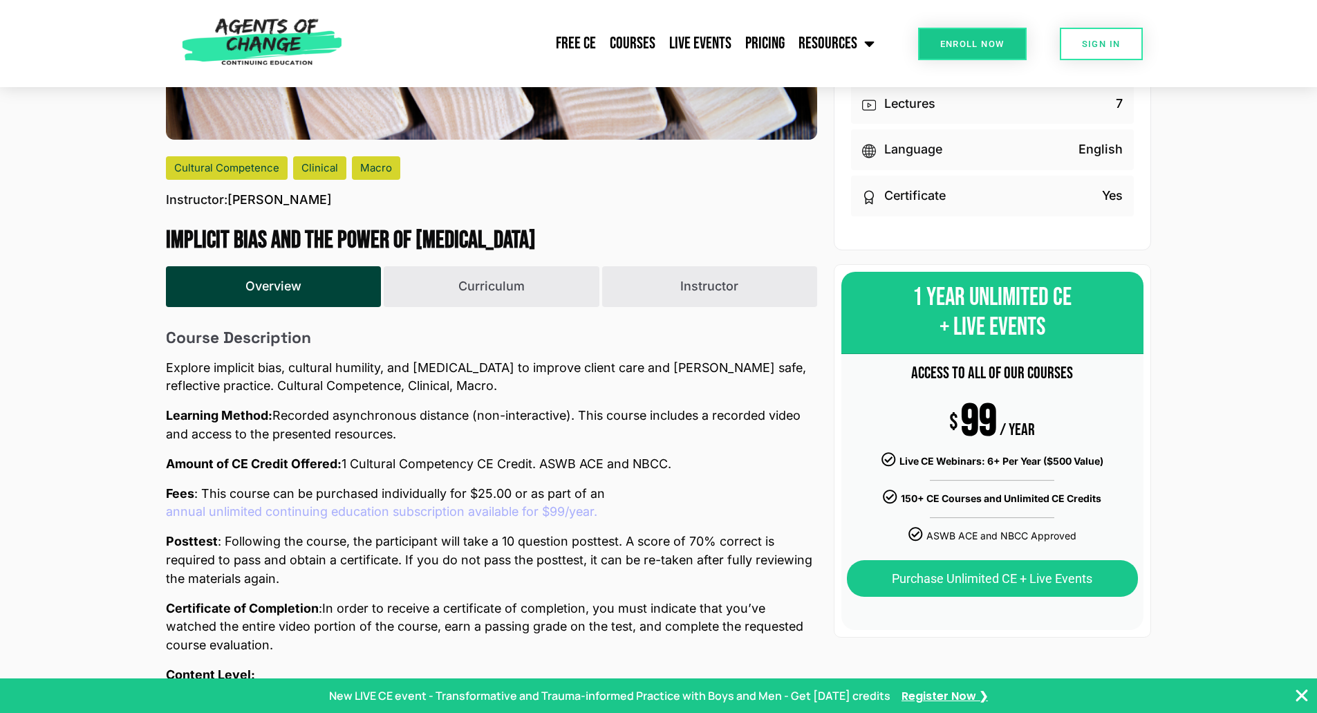
scroll to position [69, 0]
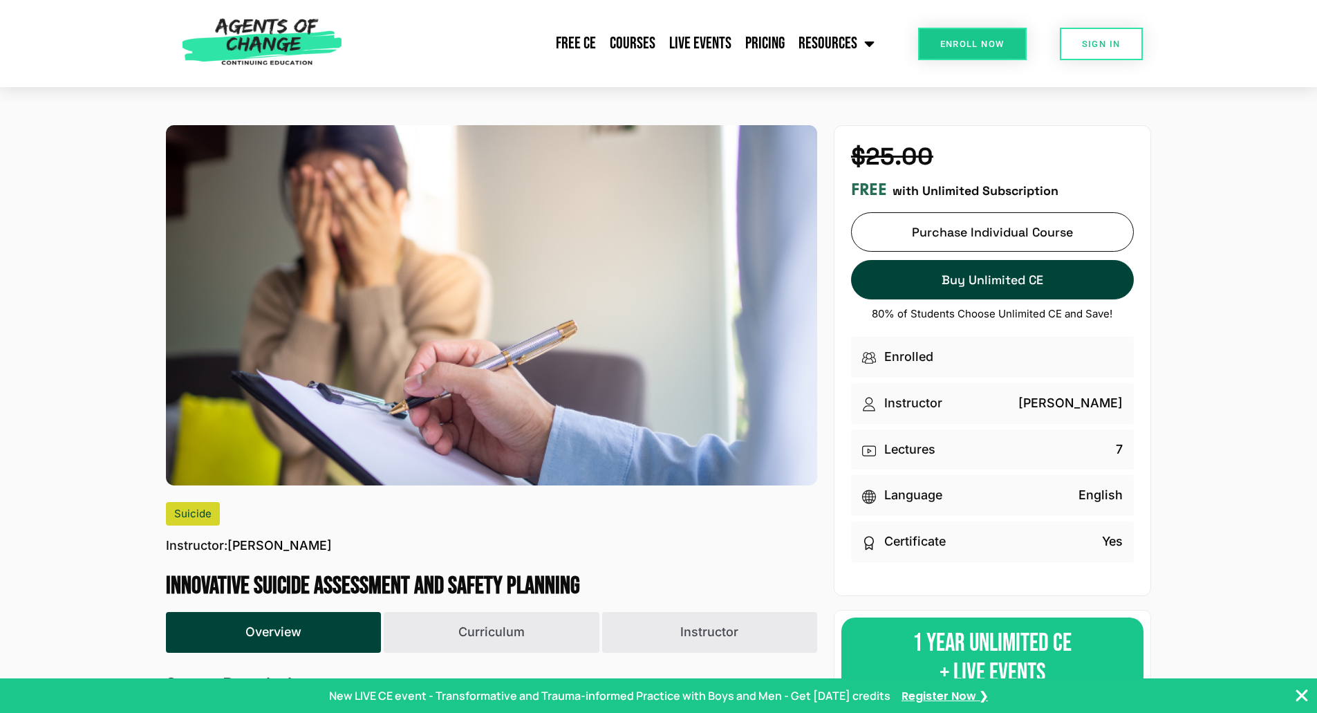
scroll to position [346, 0]
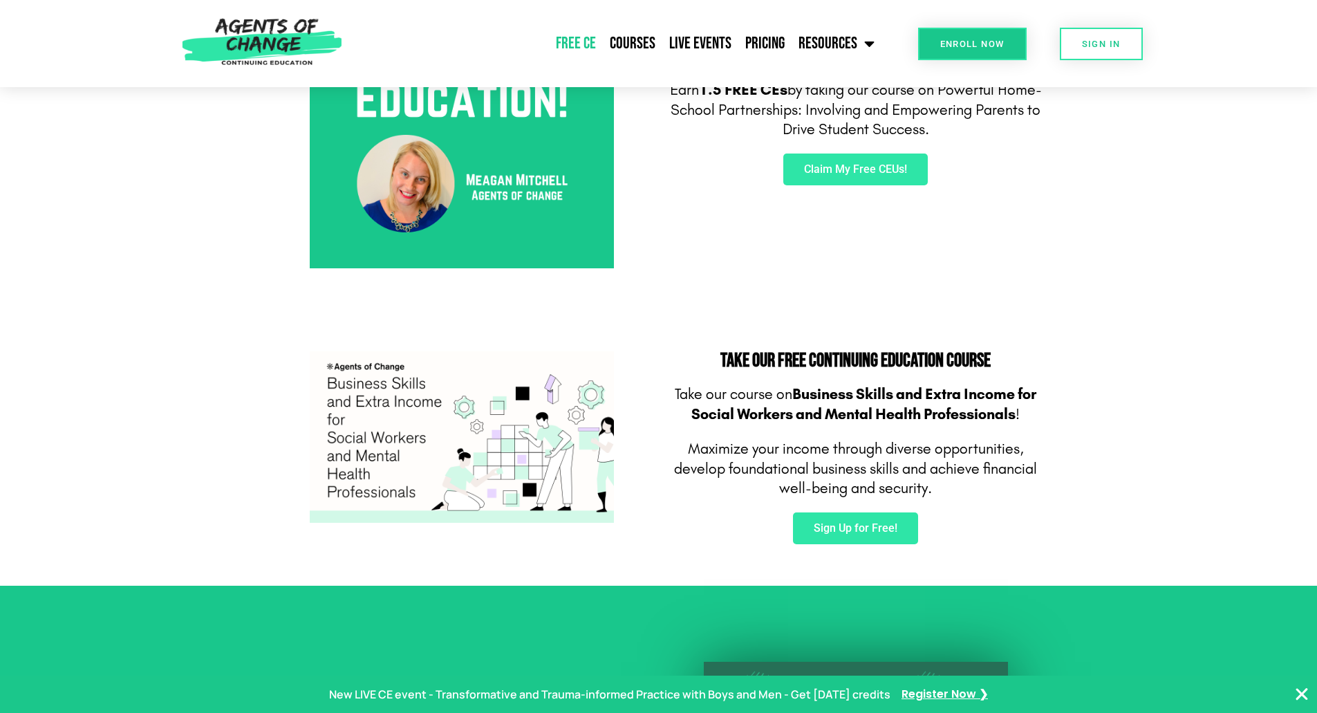
scroll to position [415, 0]
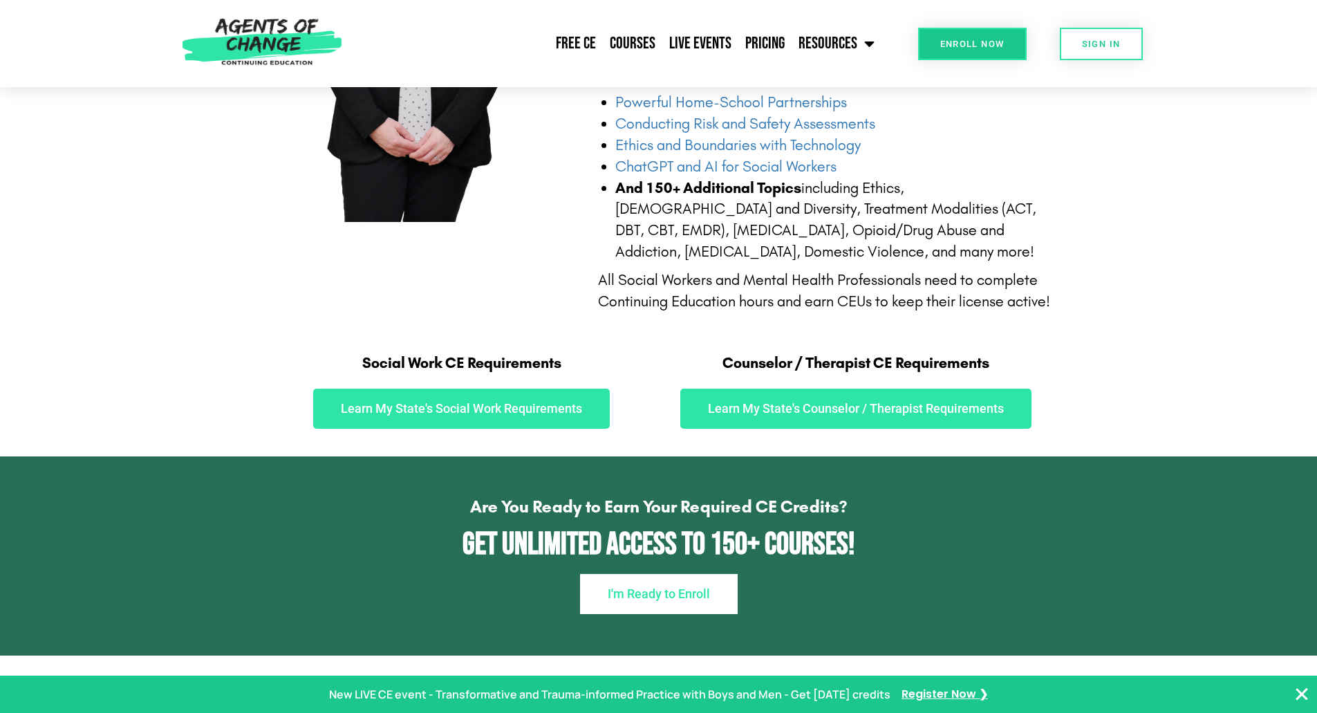
scroll to position [207, 0]
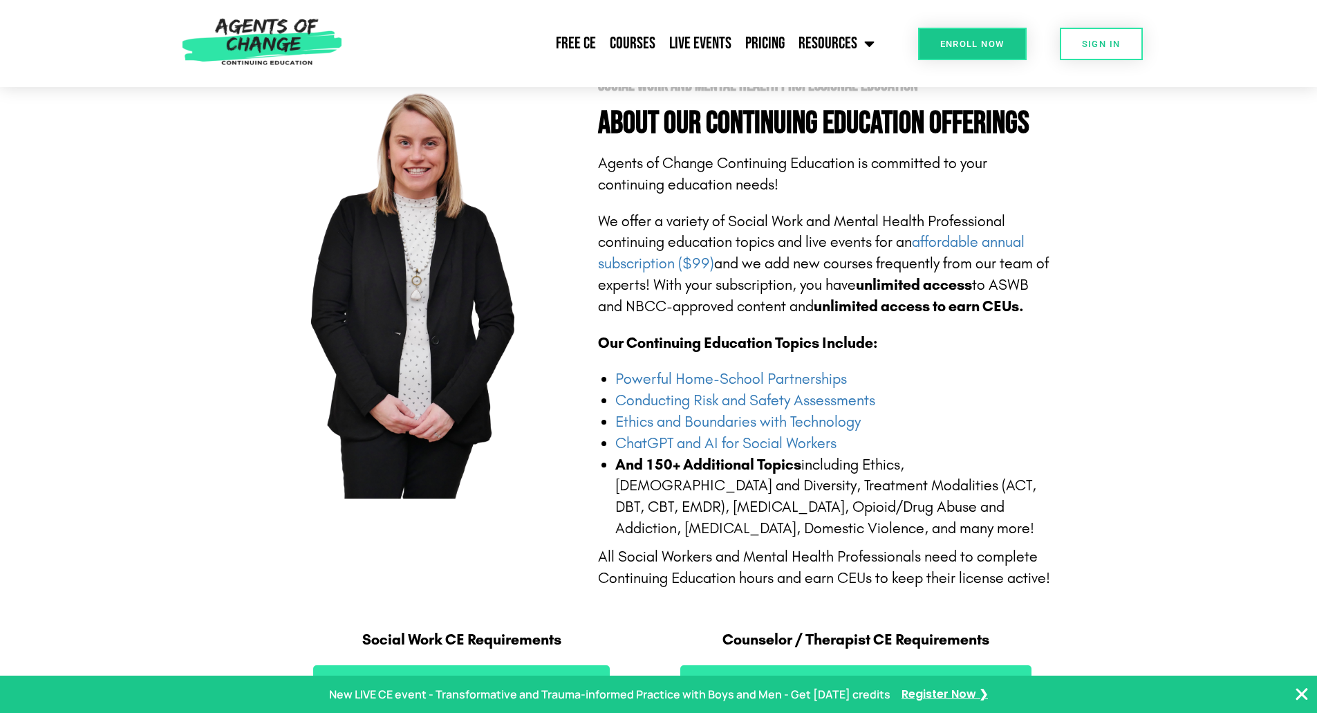
scroll to position [622, 0]
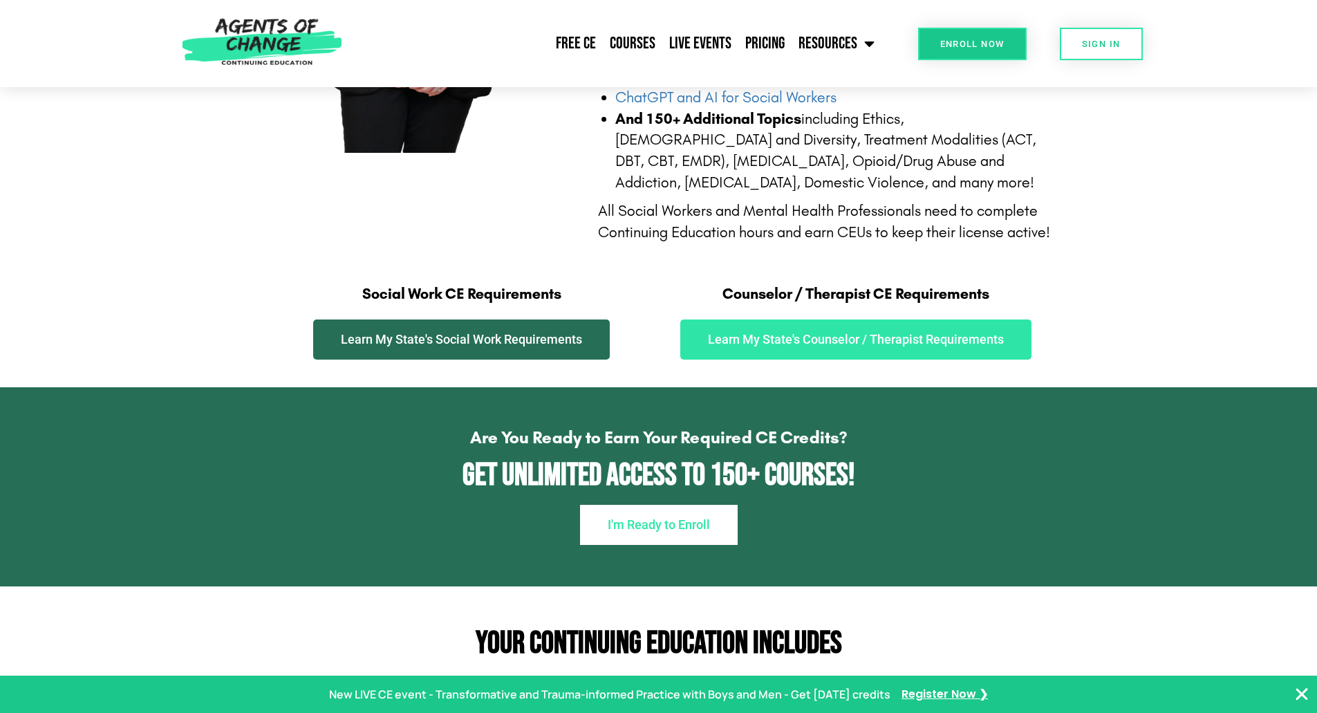
click at [527, 341] on span "Learn My State's Social Work Requirements" at bounding box center [461, 339] width 241 height 12
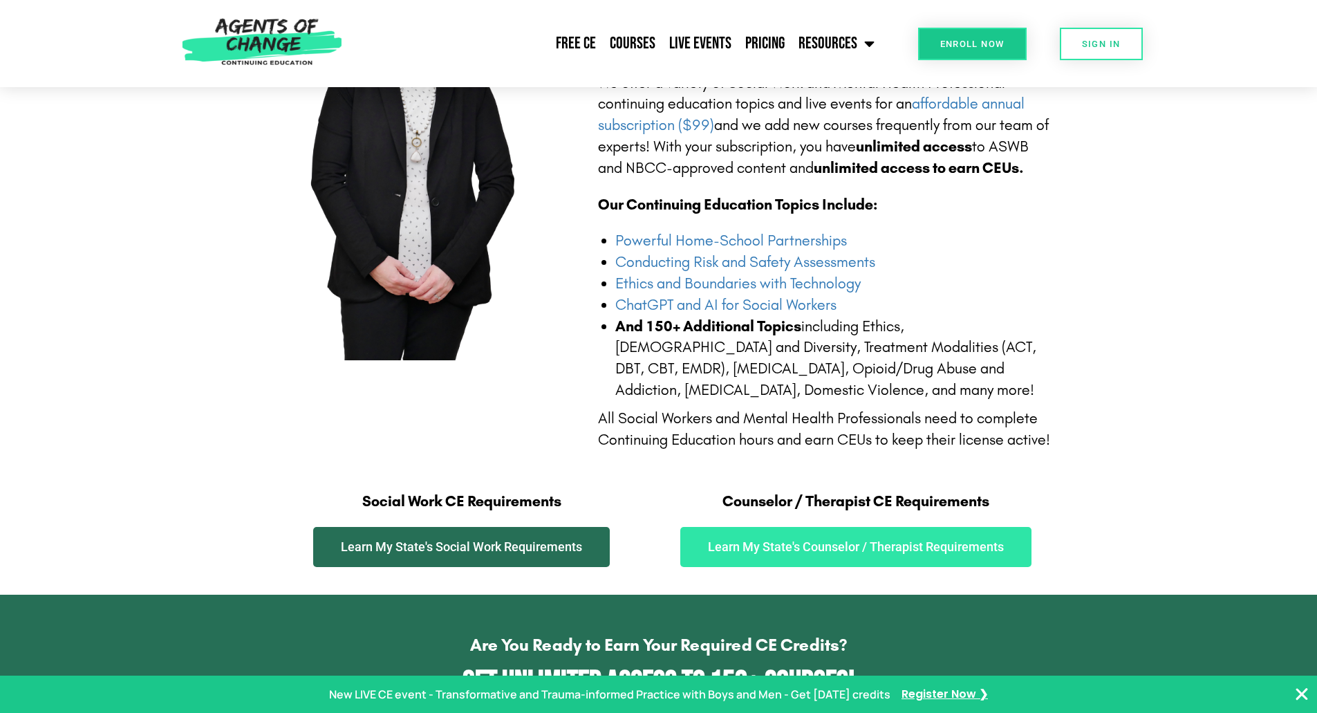
scroll to position [207, 0]
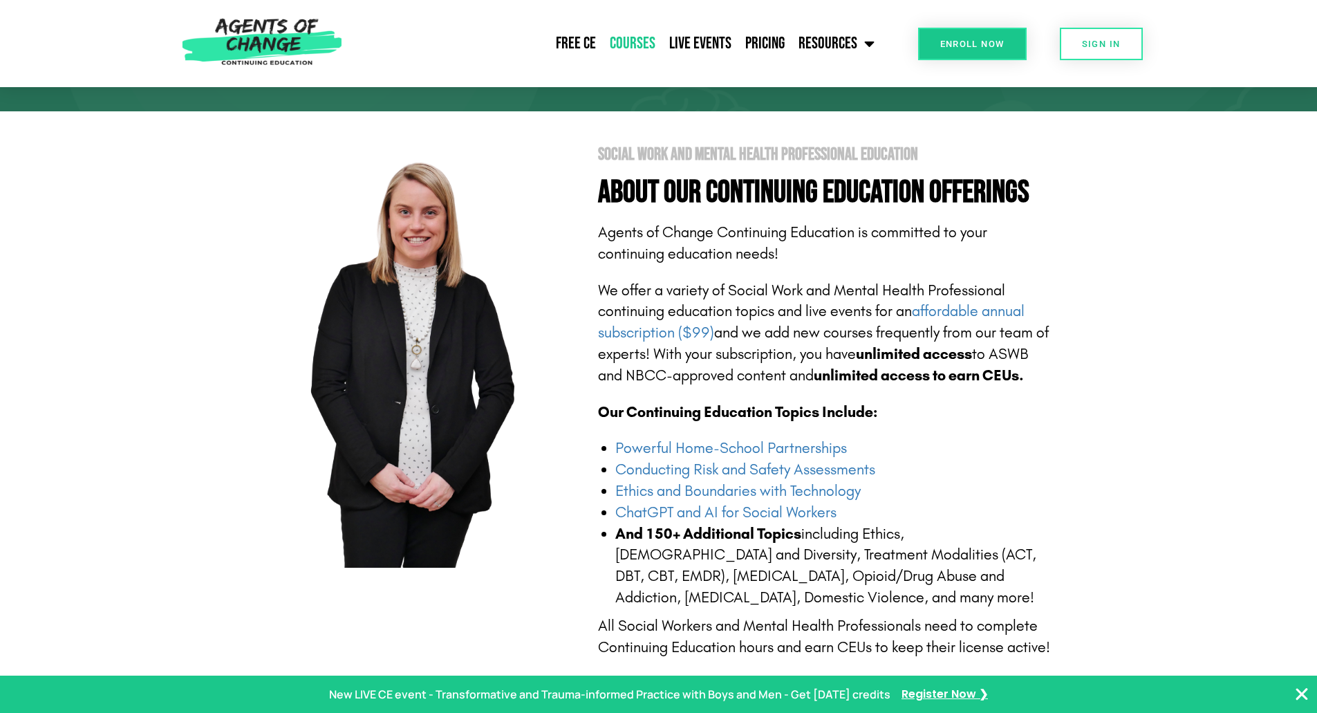
click at [643, 42] on link "Courses" at bounding box center [632, 43] width 59 height 35
click at [753, 471] on link "Conducting Risk and Safety Assessments" at bounding box center [745, 469] width 260 height 18
click at [742, 493] on link "Ethics and Boundaries with Technology" at bounding box center [737, 491] width 245 height 18
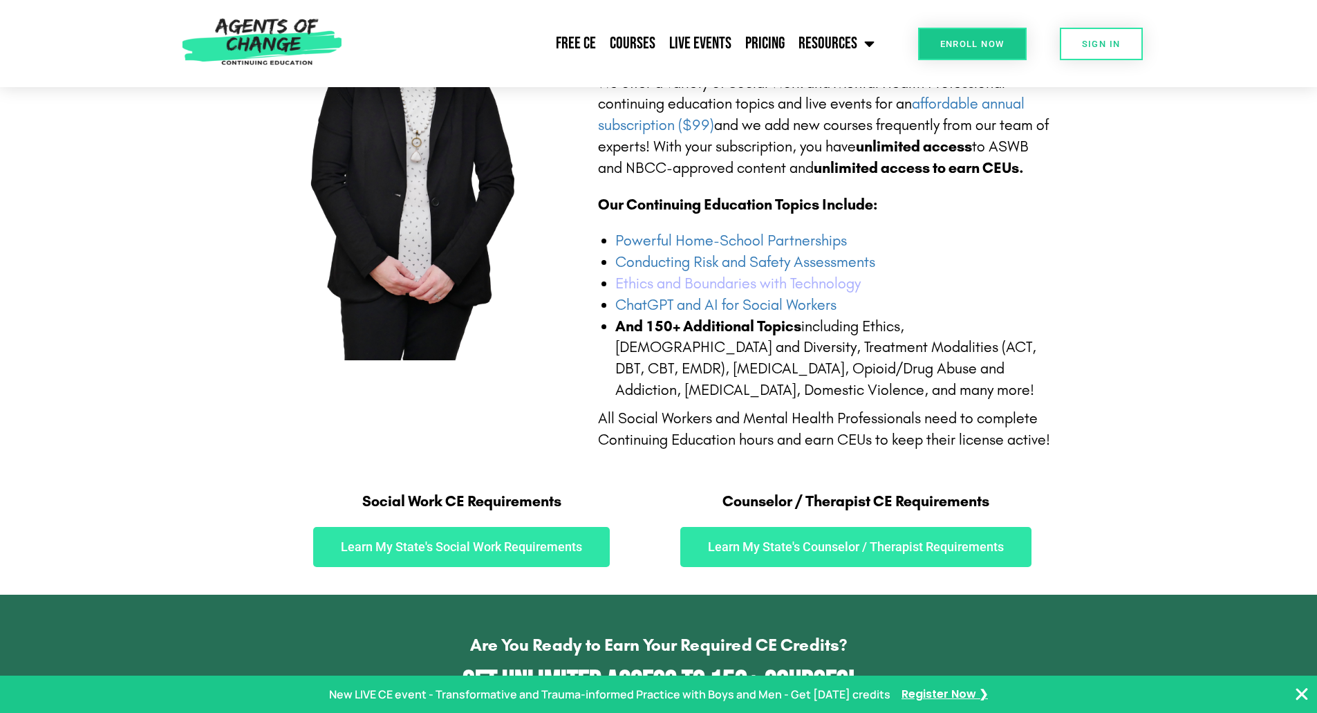
scroll to position [138, 0]
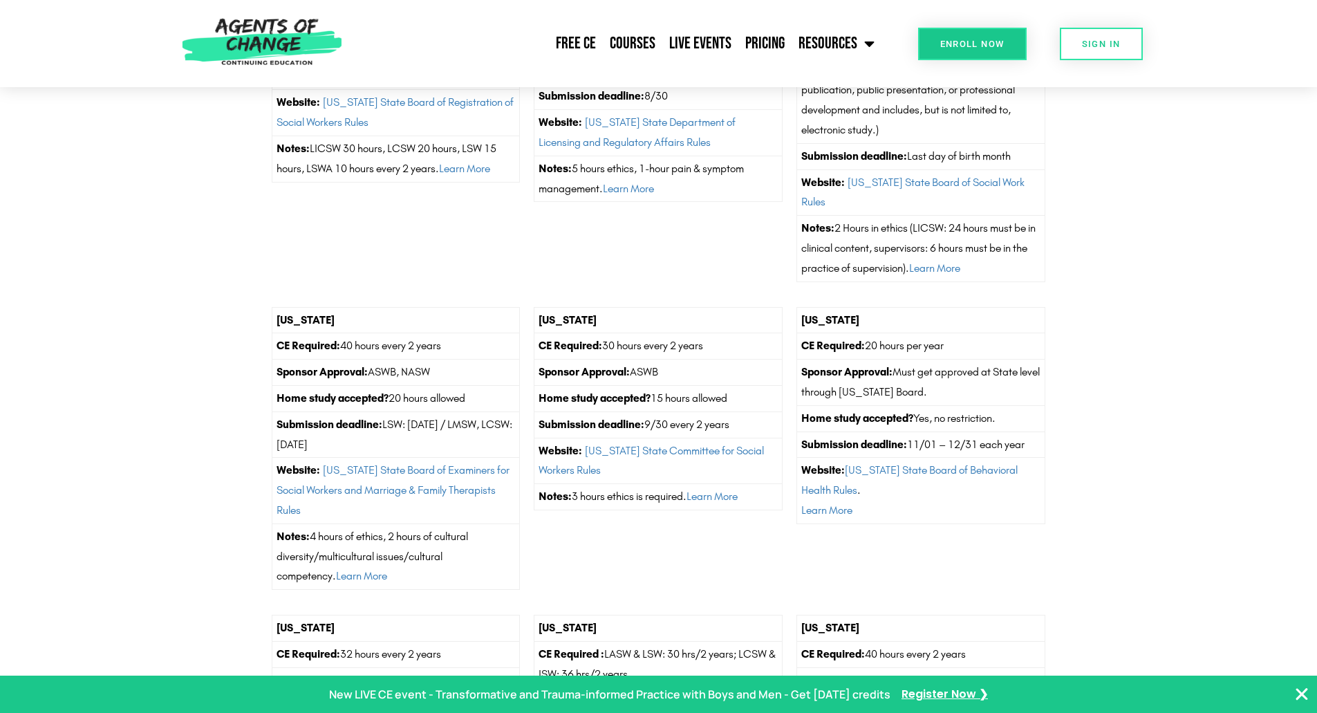
scroll to position [3041, 0]
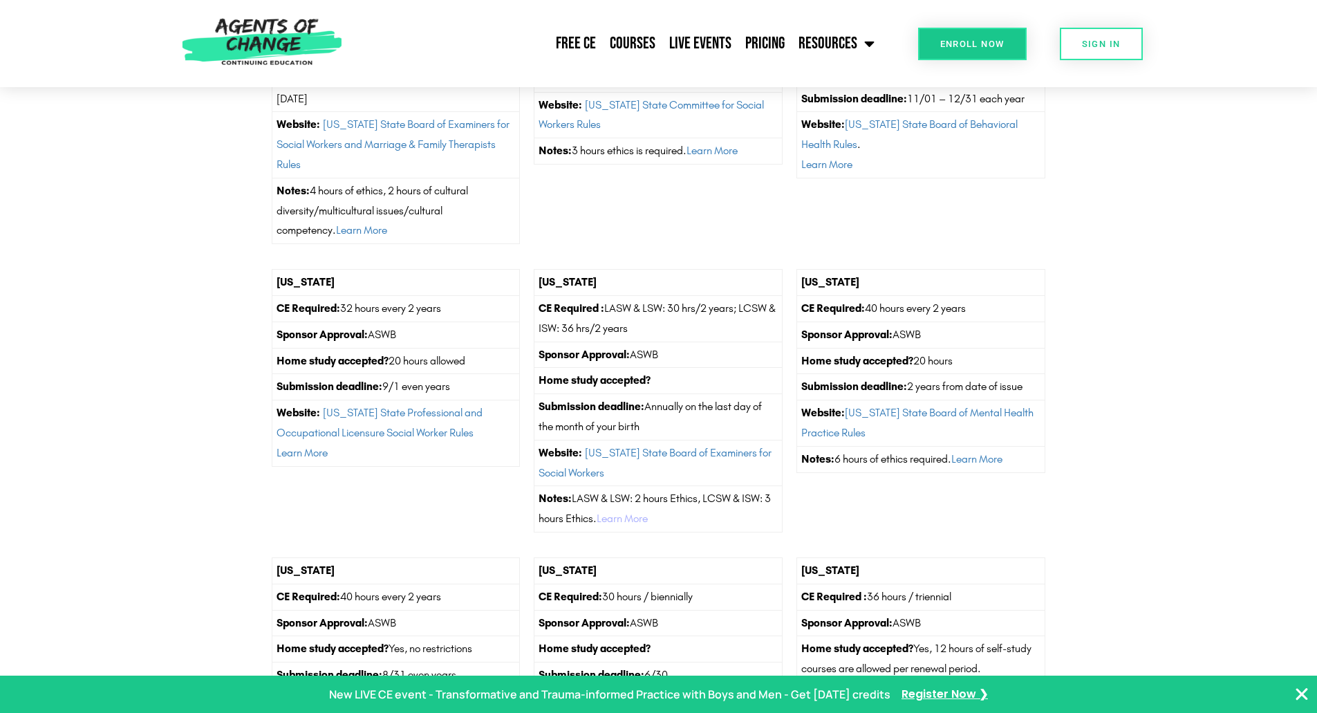
click at [641, 525] on link "Learn More" at bounding box center [621, 517] width 51 height 13
